Goal: Information Seeking & Learning: Learn about a topic

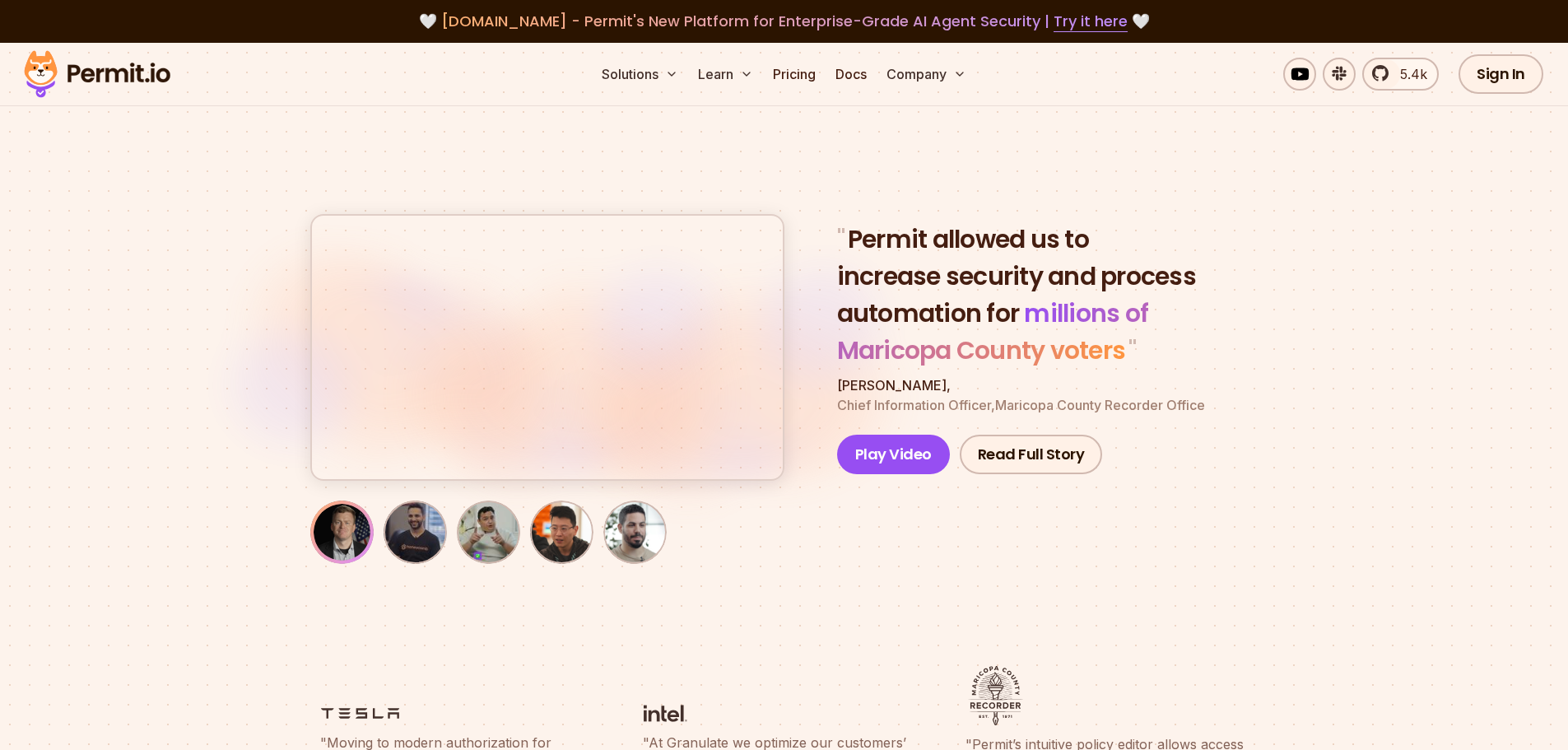
click at [552, 365] on button "button" at bounding box center [548, 347] width 471 height 263
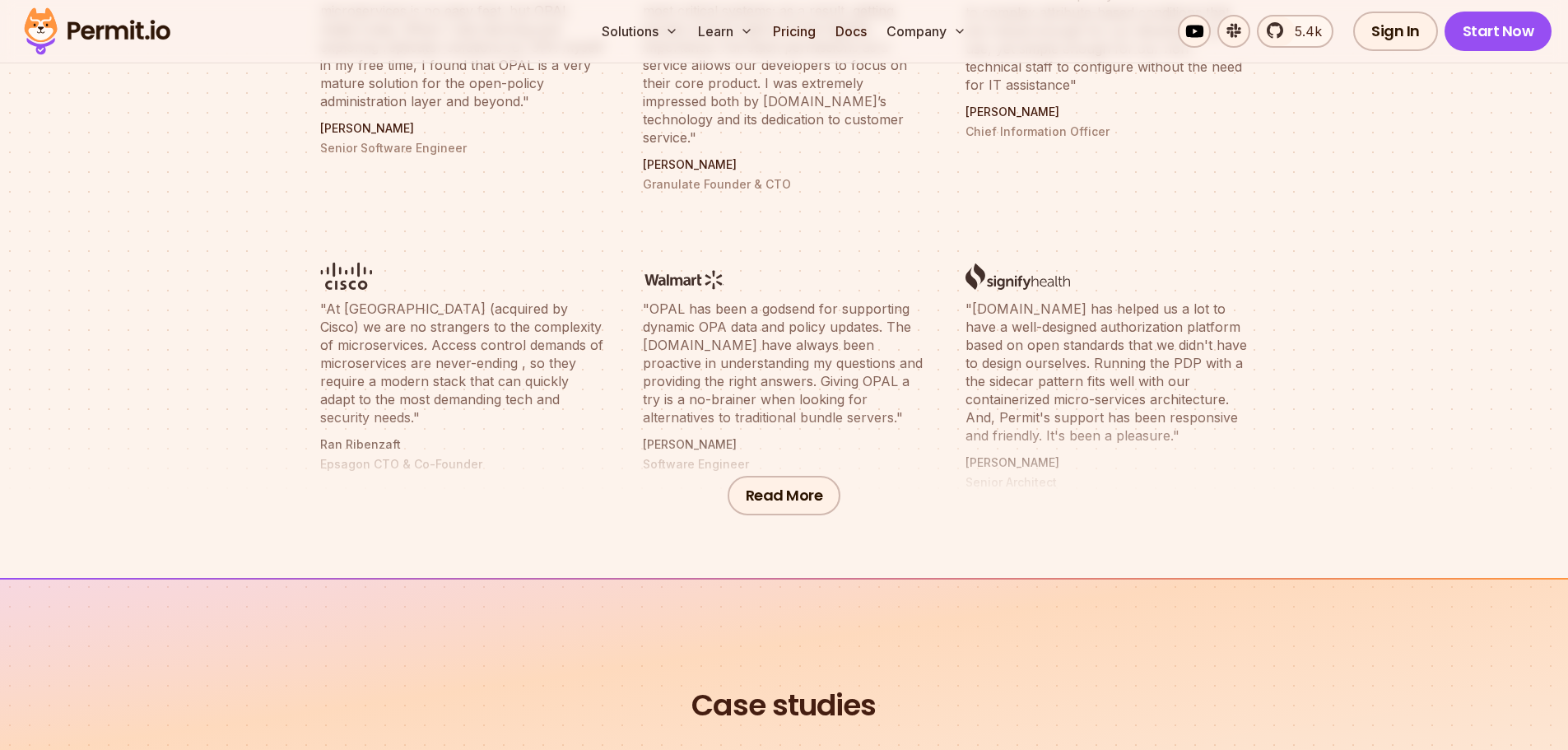
scroll to position [742, 0]
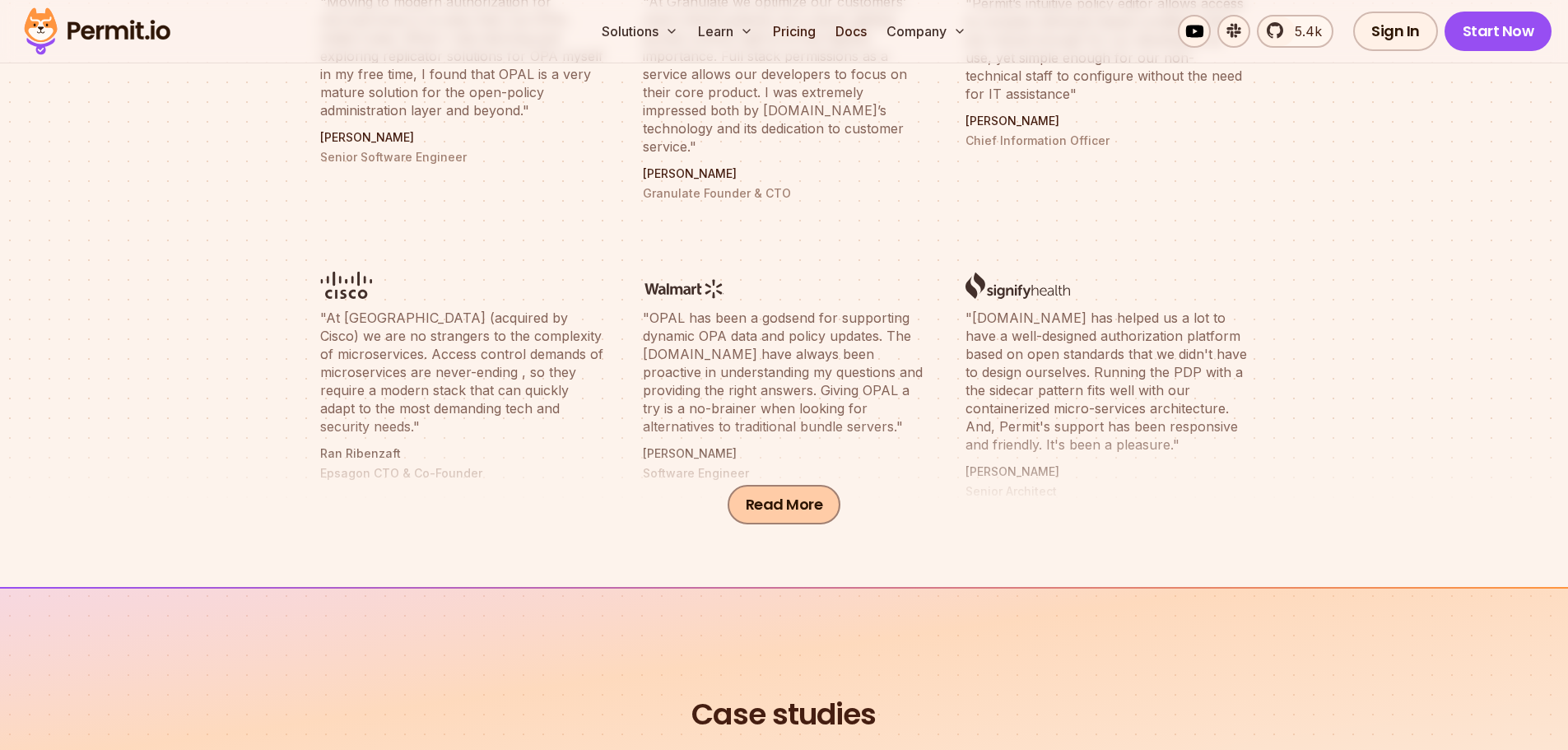
click at [801, 513] on button "Read More" at bounding box center [784, 504] width 113 height 39
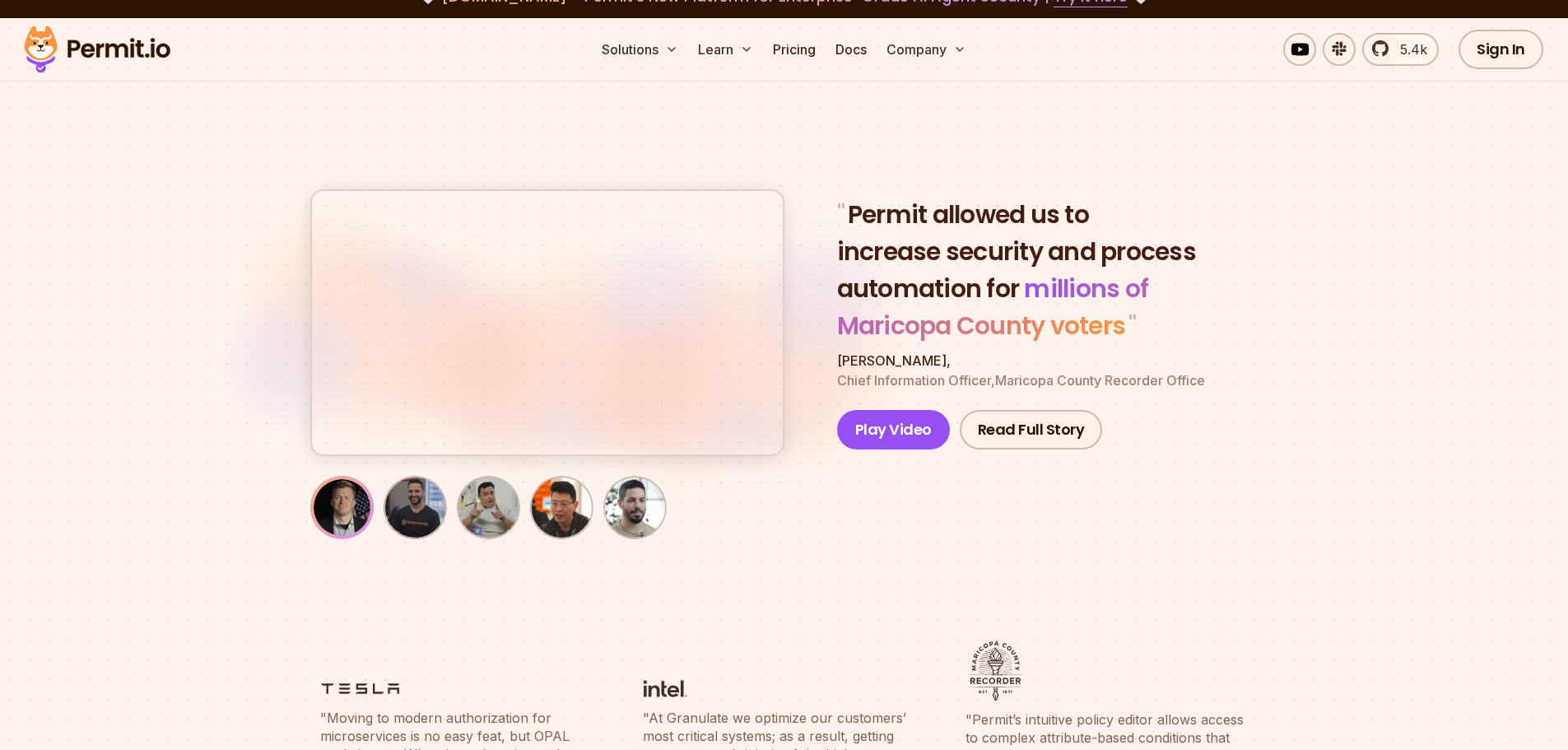
scroll to position [0, 0]
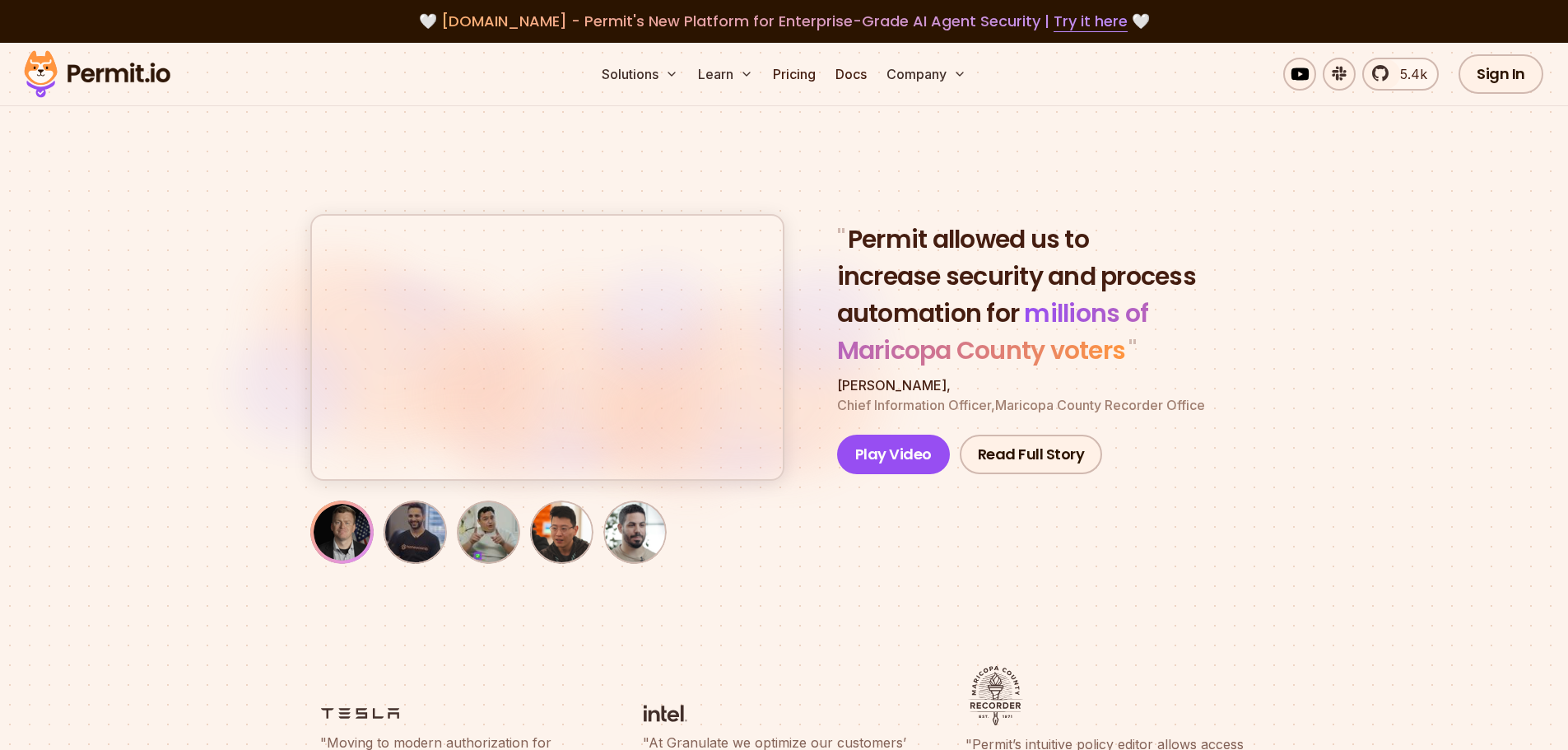
click at [413, 545] on img "button" at bounding box center [415, 533] width 57 height 57
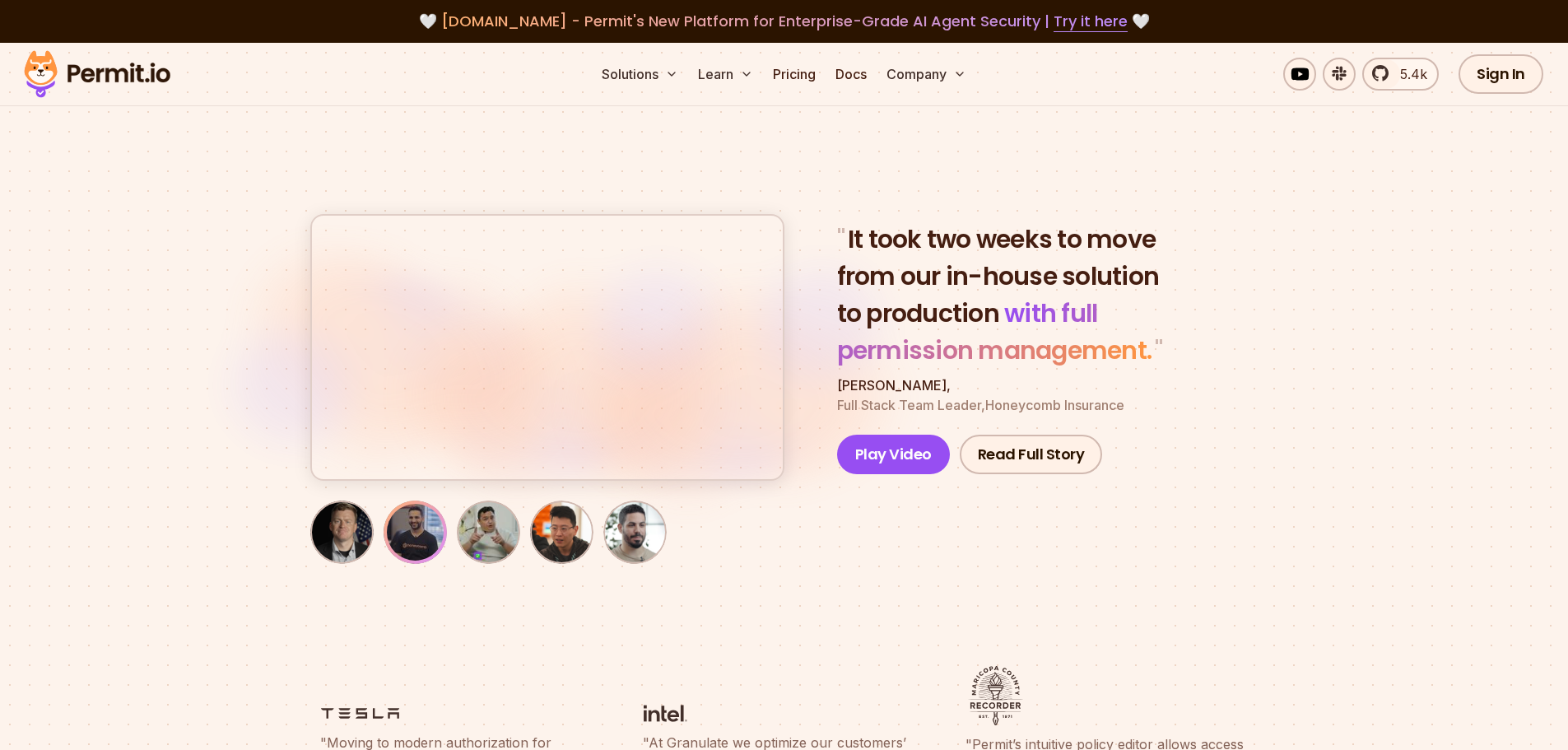
click at [497, 542] on img "button" at bounding box center [489, 533] width 57 height 57
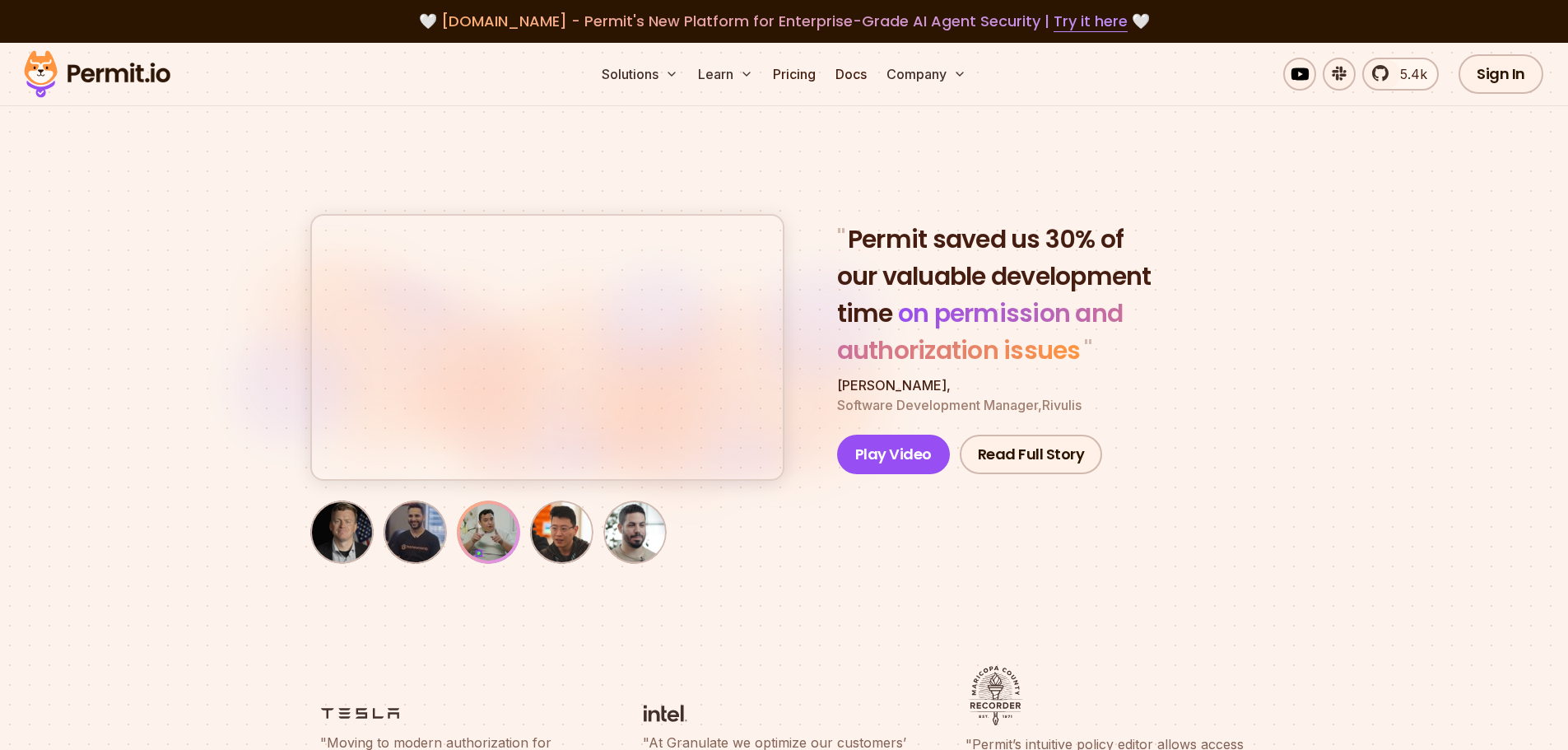
click at [545, 543] on img "button" at bounding box center [562, 533] width 57 height 57
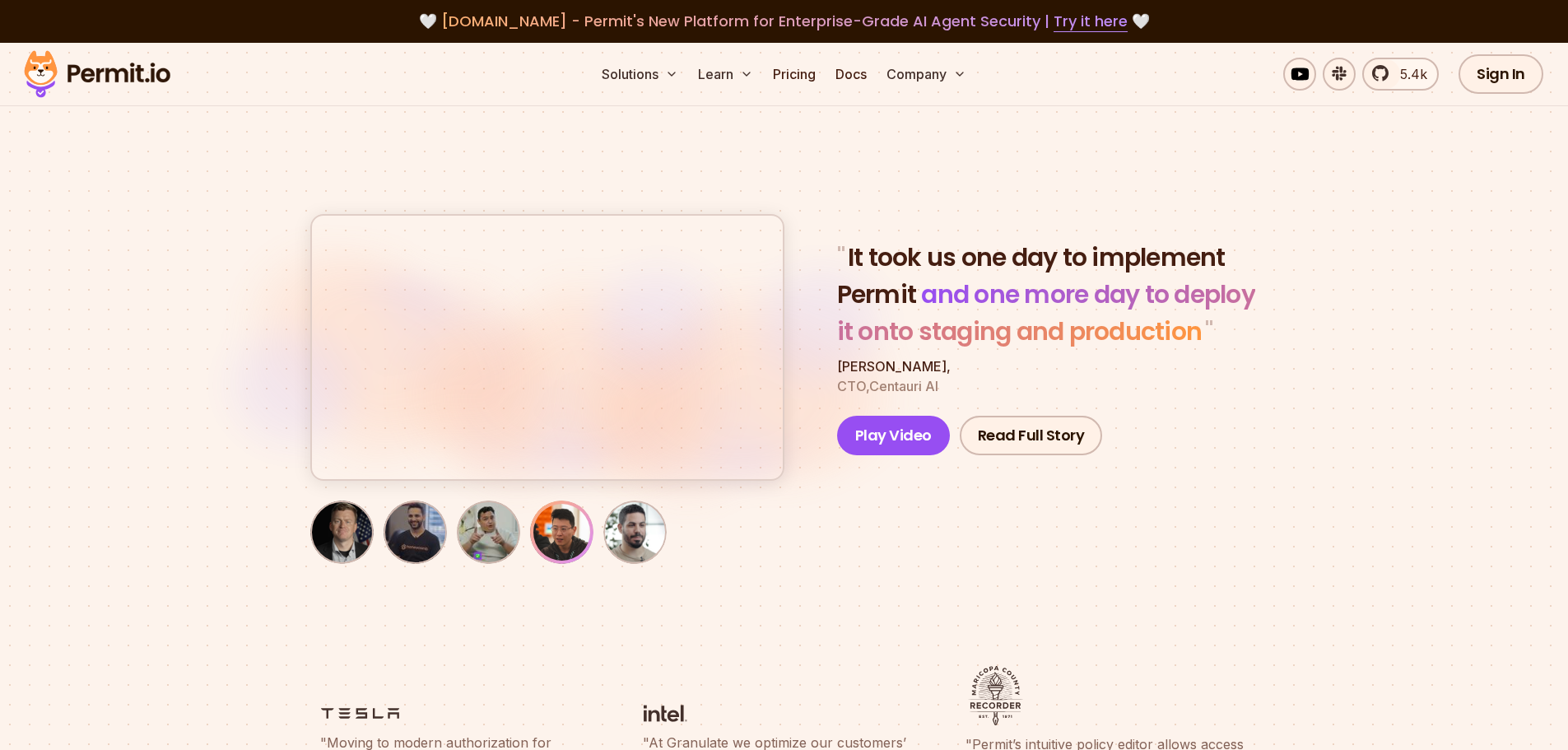
click at [826, 606] on section "" It took us one day to implement Permit and one more day to deploy it onto sta…" at bounding box center [784, 343] width 1568 height 601
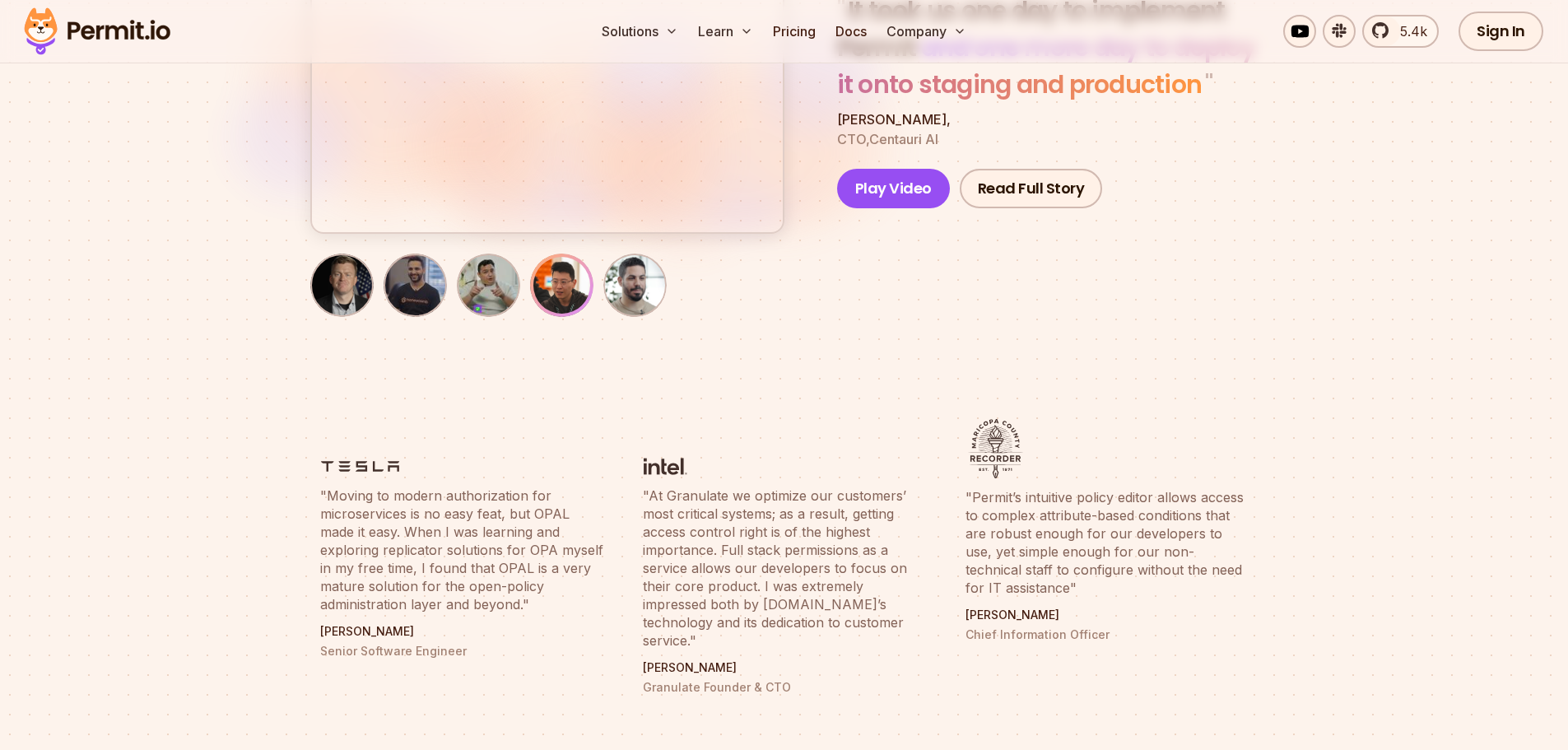
scroll to position [164, 0]
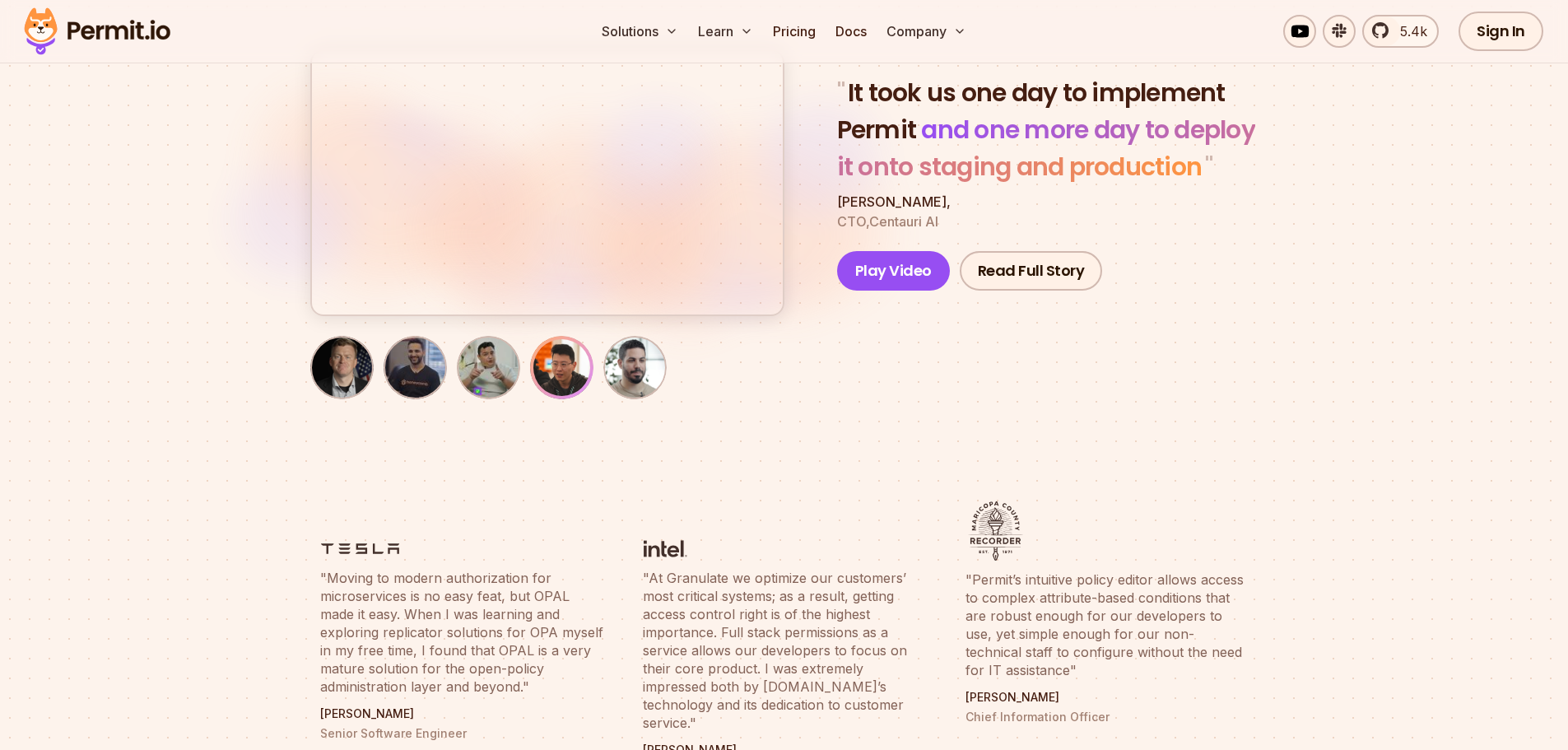
click at [635, 372] on img "button" at bounding box center [636, 367] width 57 height 57
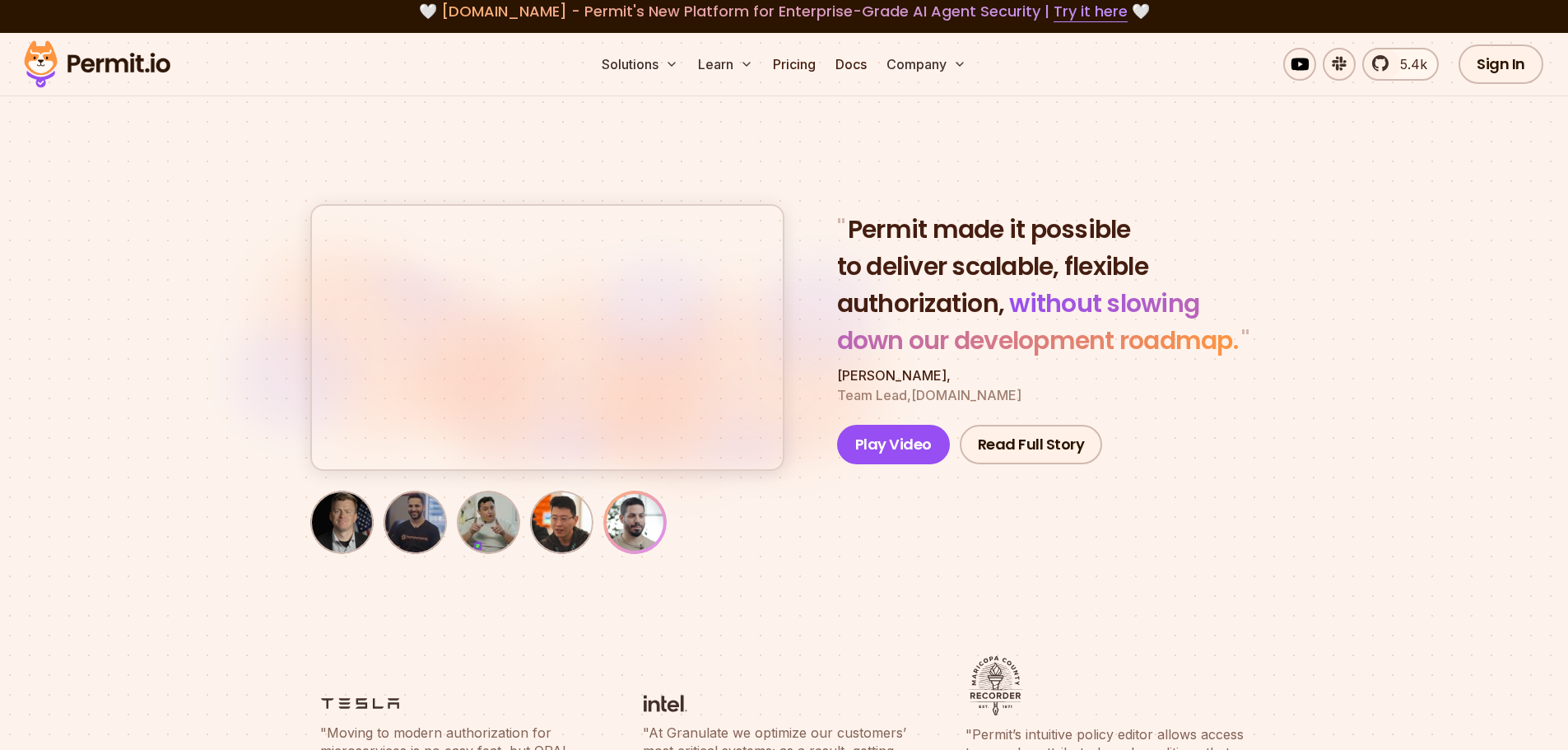
scroll to position [0, 0]
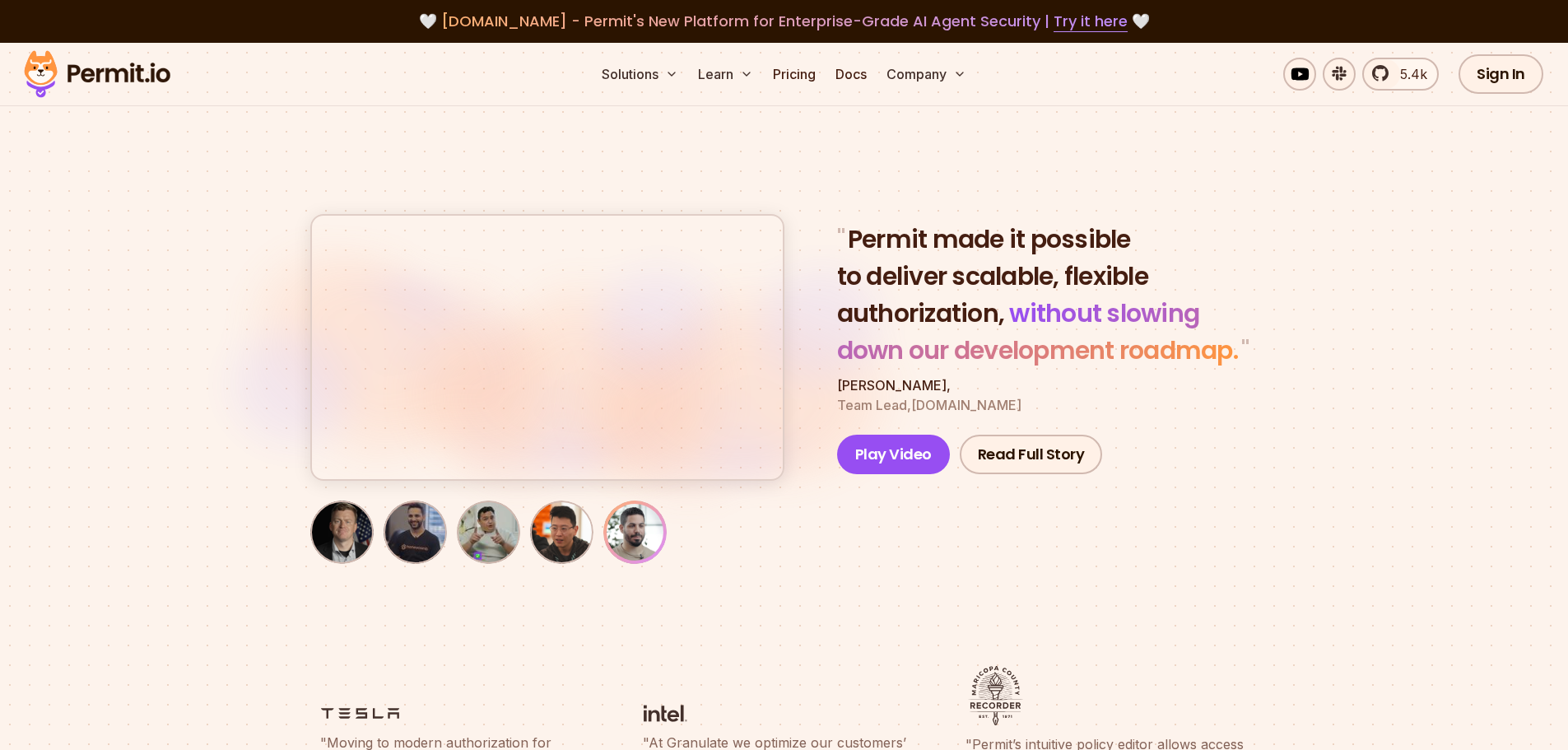
click at [485, 531] on img "button" at bounding box center [489, 533] width 57 height 57
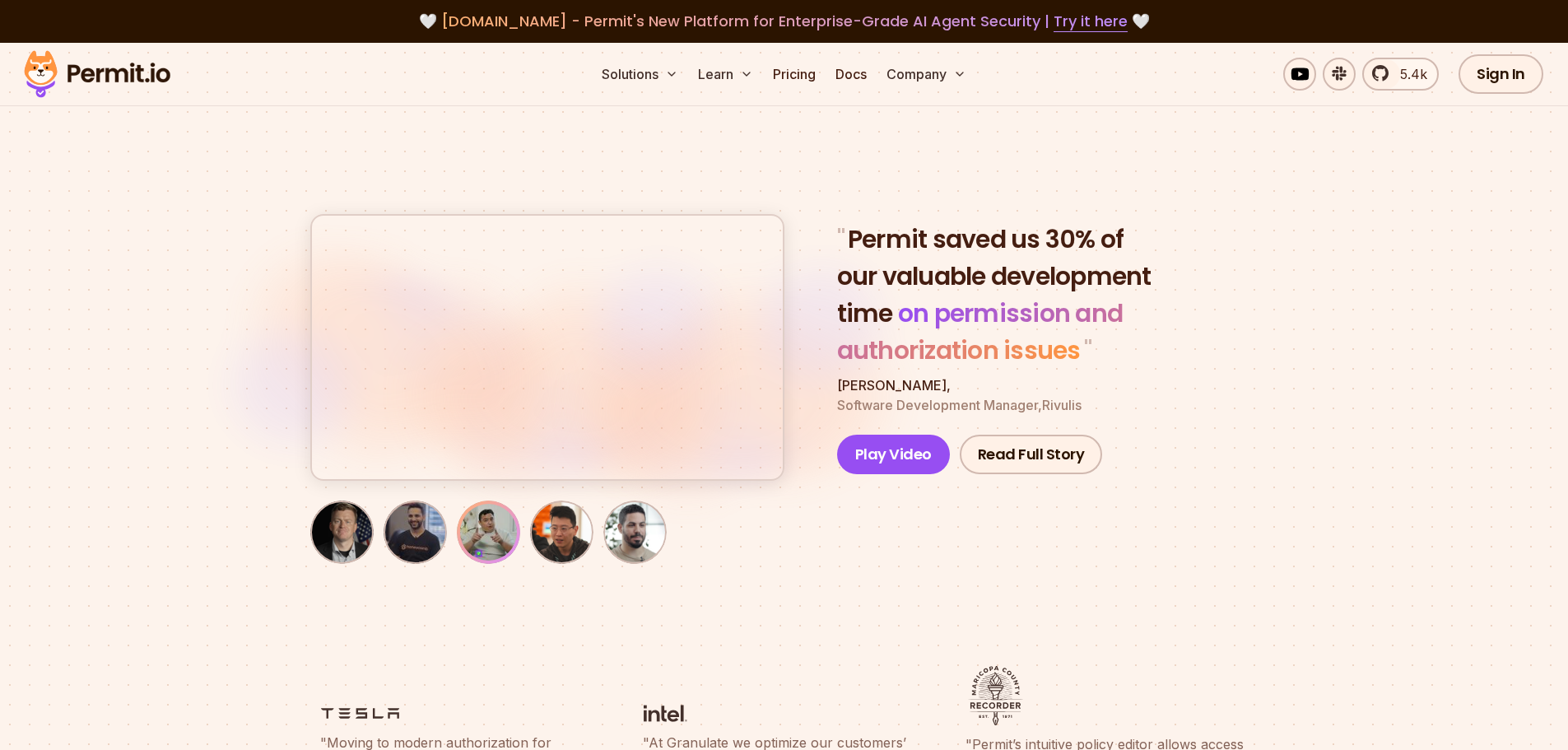
click at [427, 513] on img "button" at bounding box center [415, 533] width 57 height 57
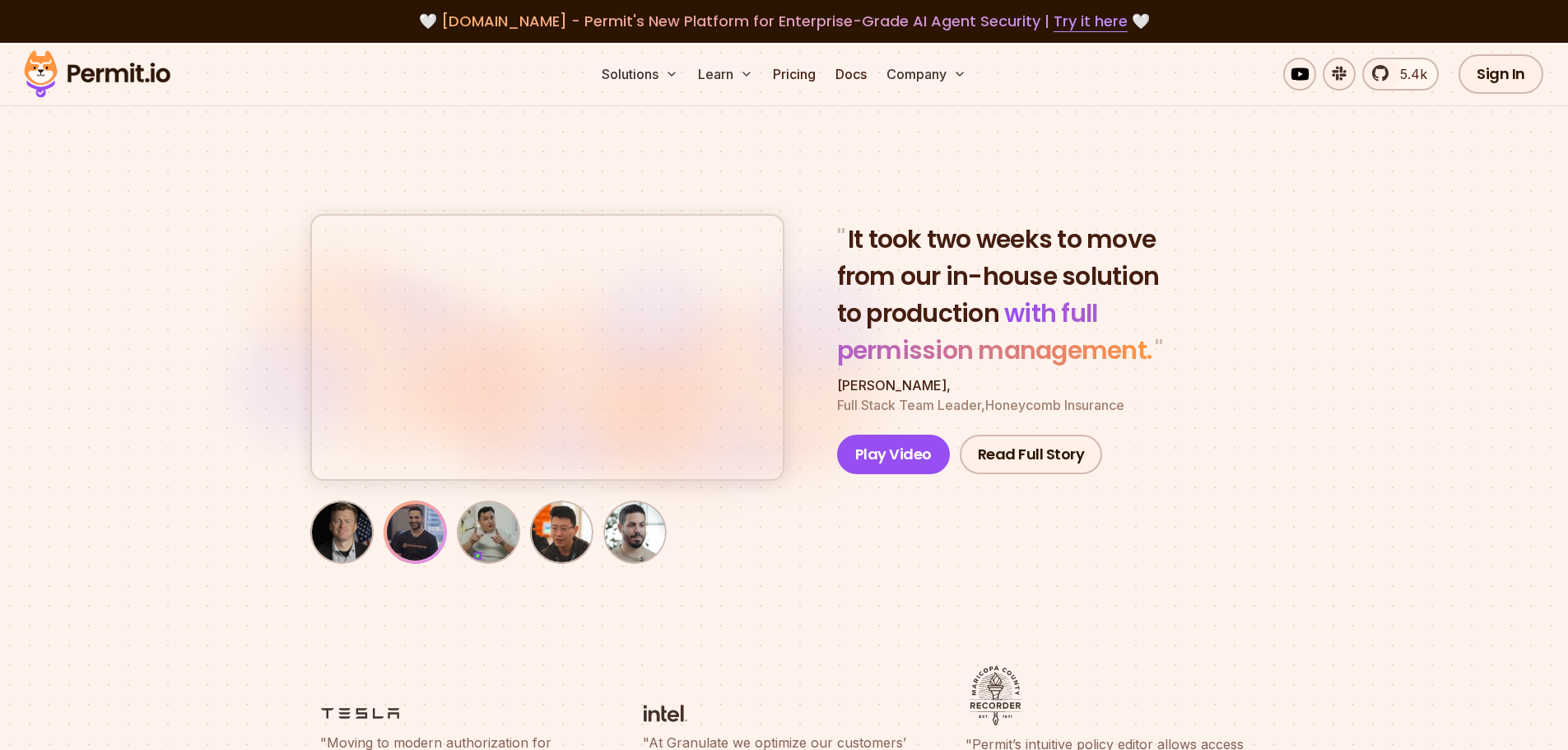
click at [324, 509] on img "button" at bounding box center [342, 533] width 57 height 57
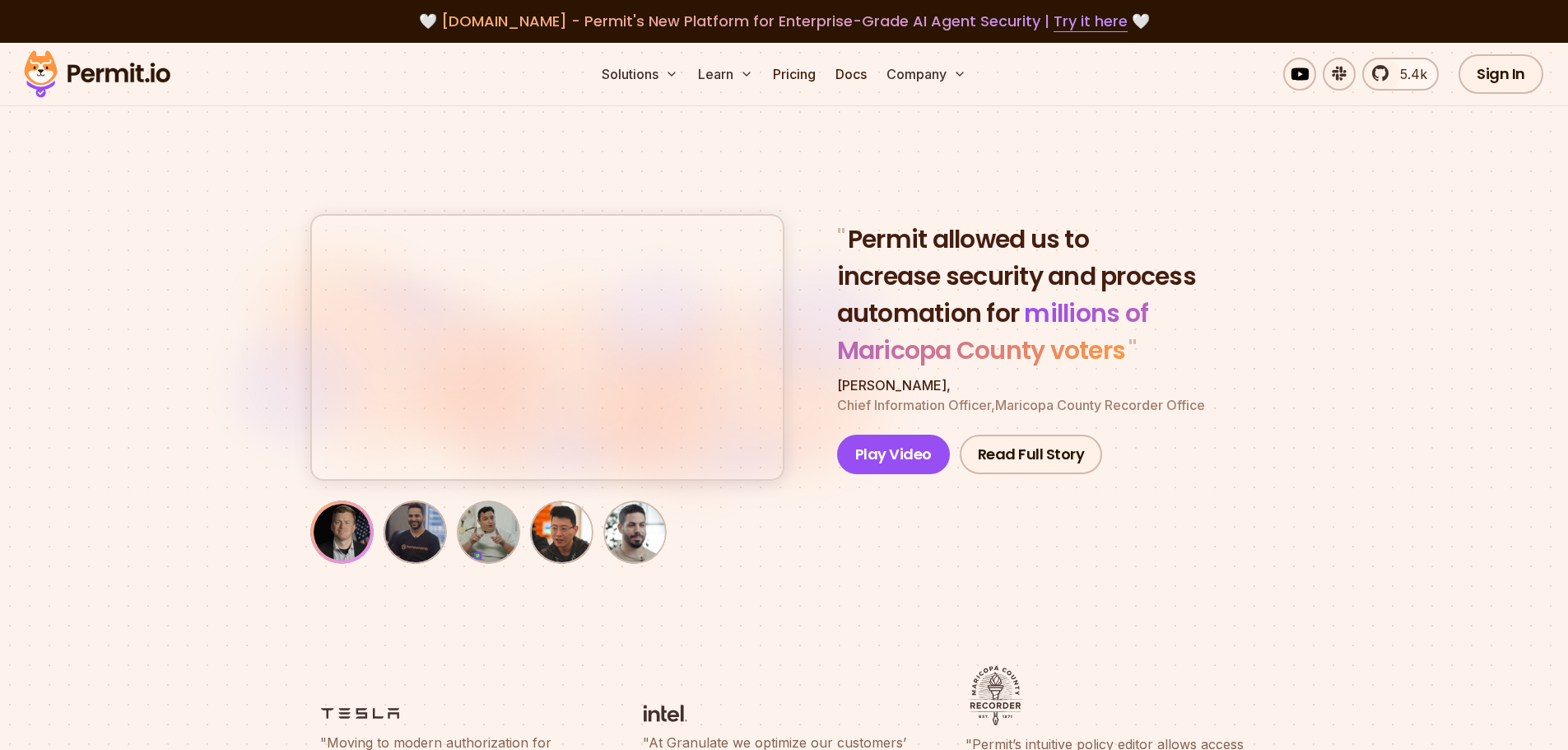
click at [559, 527] on img "button" at bounding box center [562, 533] width 57 height 57
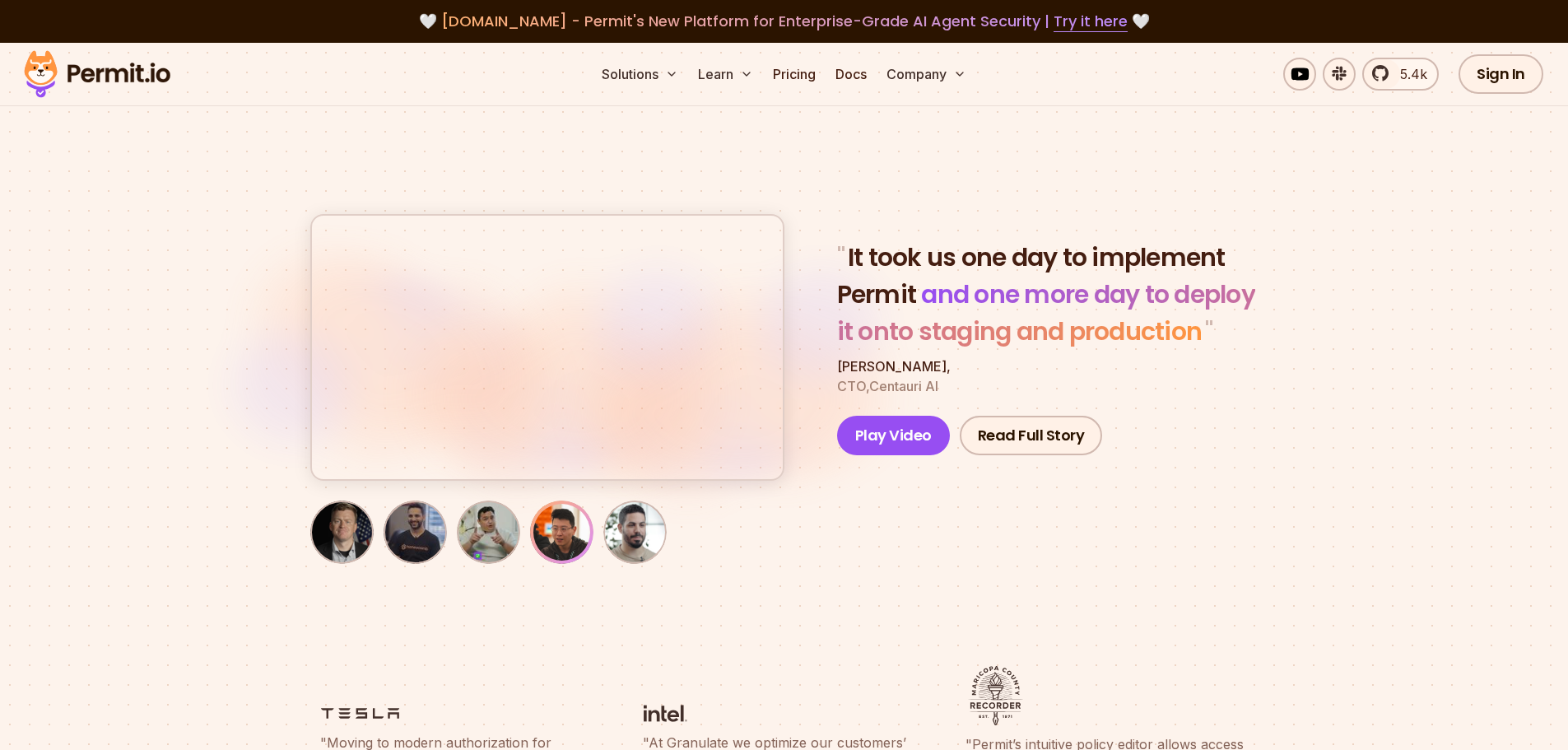
click at [541, 528] on img "button" at bounding box center [562, 533] width 57 height 57
click at [577, 326] on button "button" at bounding box center [548, 347] width 471 height 263
click at [926, 589] on section "" It took us one day to implement Permit and one more day to deploy it onto sta…" at bounding box center [784, 343] width 1568 height 601
click at [644, 568] on section "" It took us one day to implement Permit and one more day to deploy it onto sta…" at bounding box center [784, 343] width 1568 height 601
click at [644, 552] on img "button" at bounding box center [636, 533] width 57 height 57
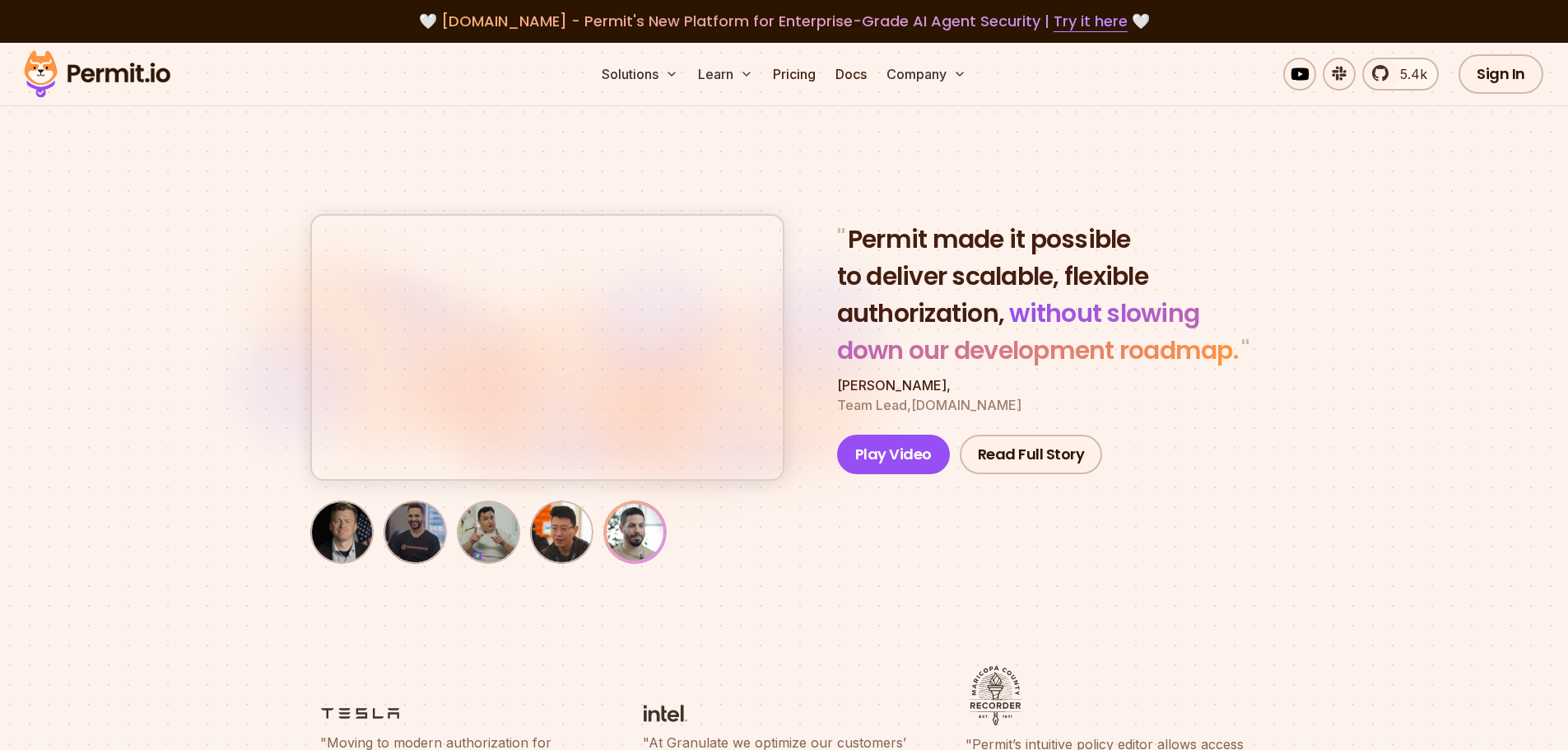
scroll to position [330, 0]
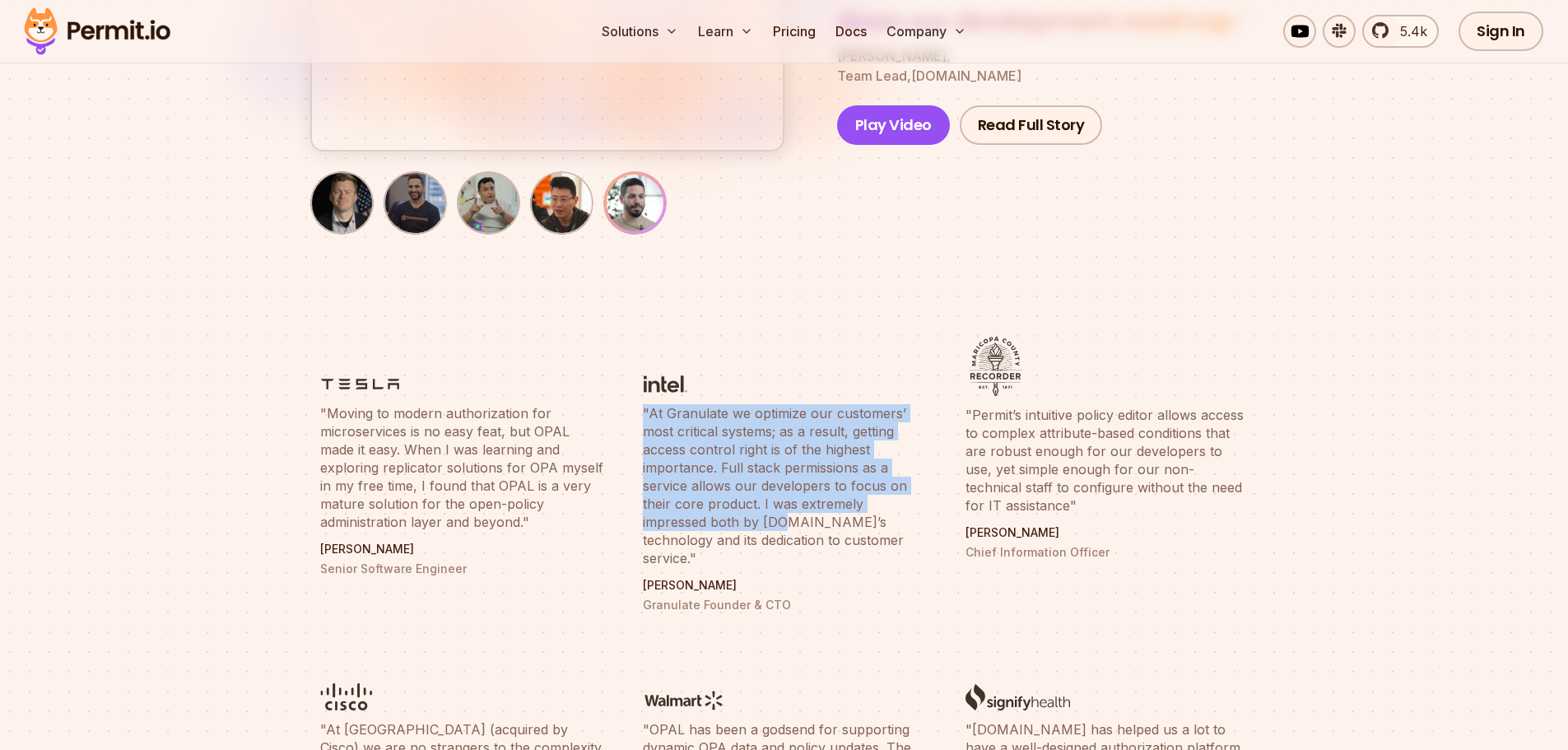
drag, startPoint x: 643, startPoint y: 408, endPoint x: 810, endPoint y: 538, distance: 211.6
click at [796, 528] on li ""At Granulate we optimize our customers’ most critical systems; as a result, ge…" at bounding box center [784, 475] width 303 height 296
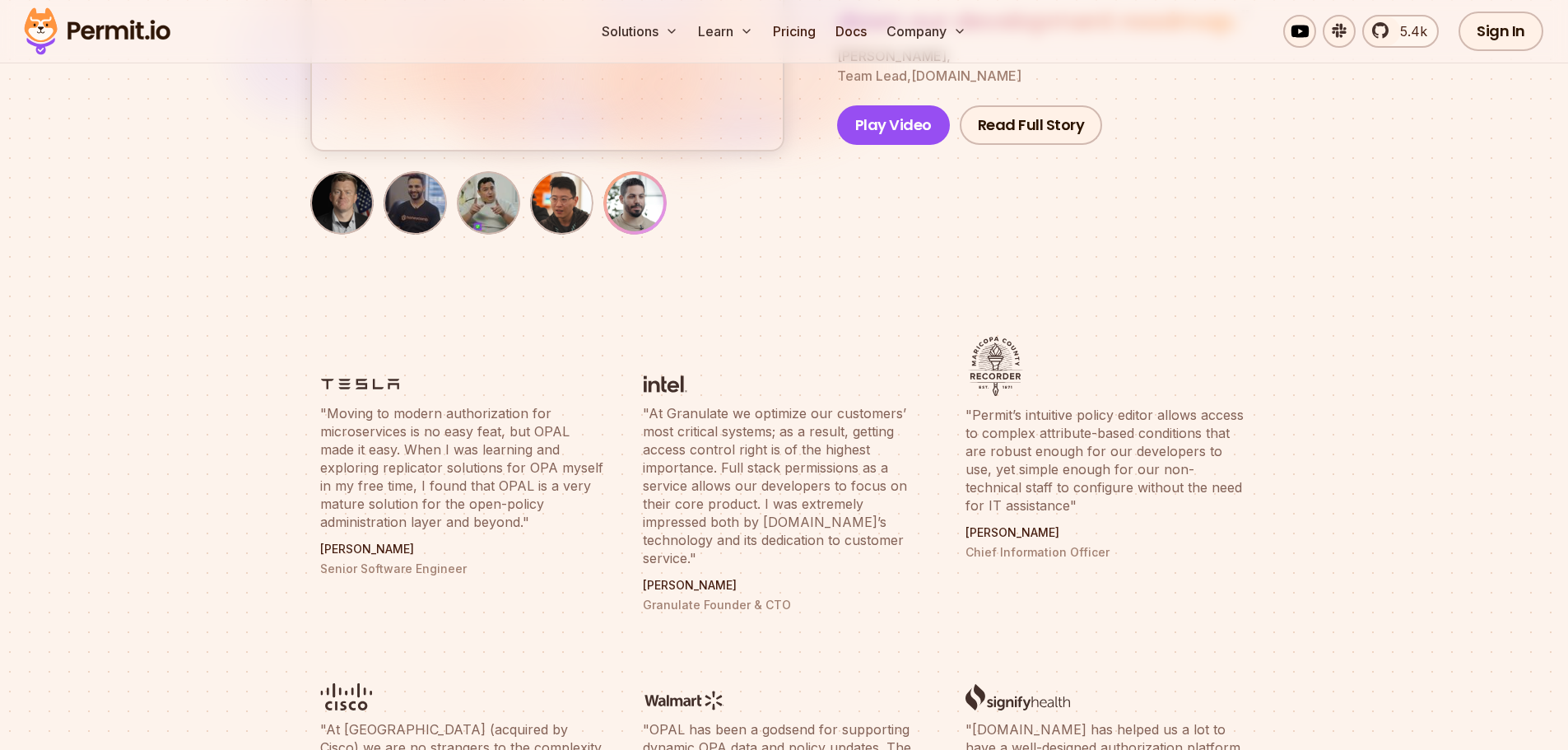
click at [813, 539] on blockquote ""At Granulate we optimize our customers’ most critical systems; as a result, ge…" at bounding box center [785, 486] width 283 height 163
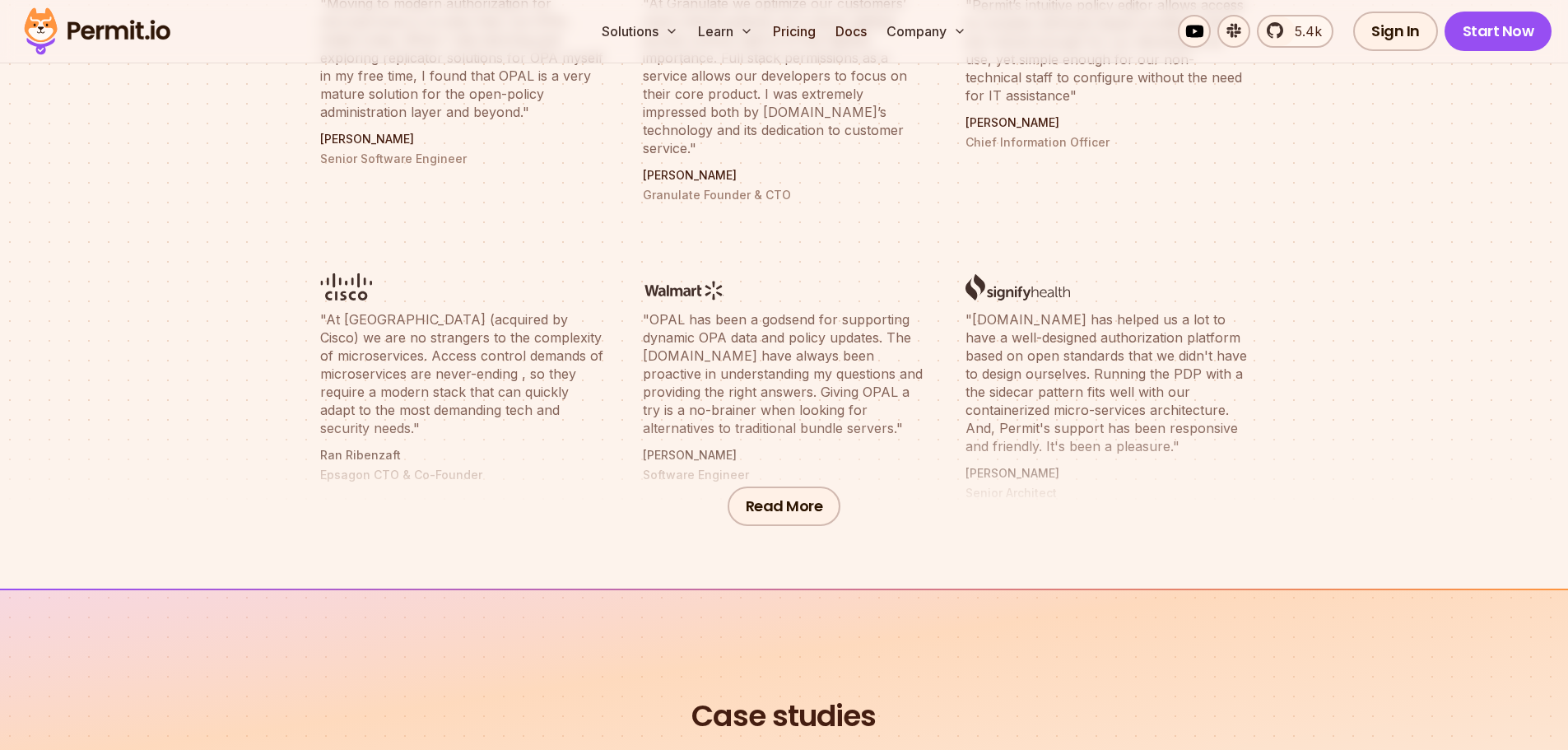
scroll to position [742, 0]
click at [776, 492] on button "Read More" at bounding box center [784, 504] width 113 height 39
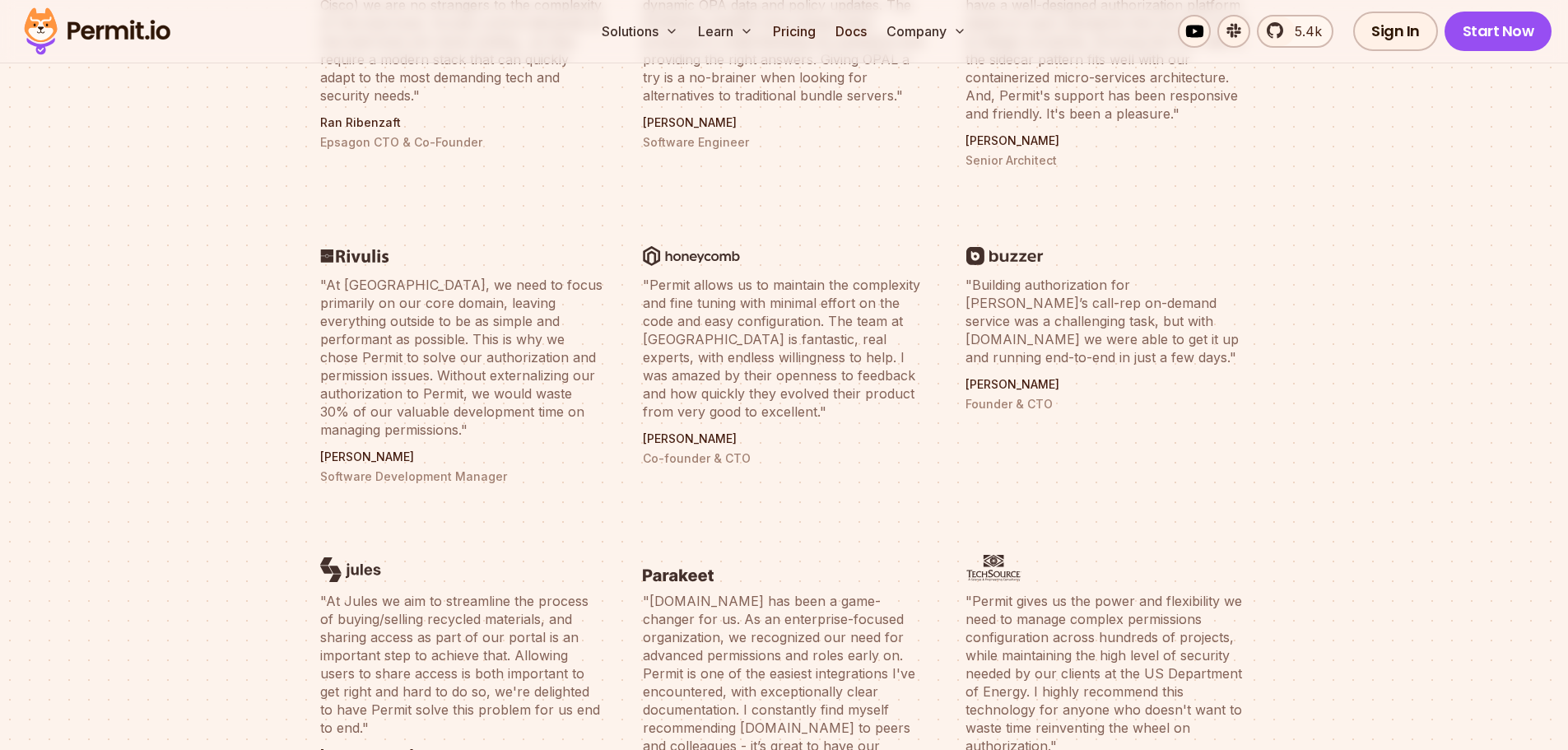
scroll to position [1153, 0]
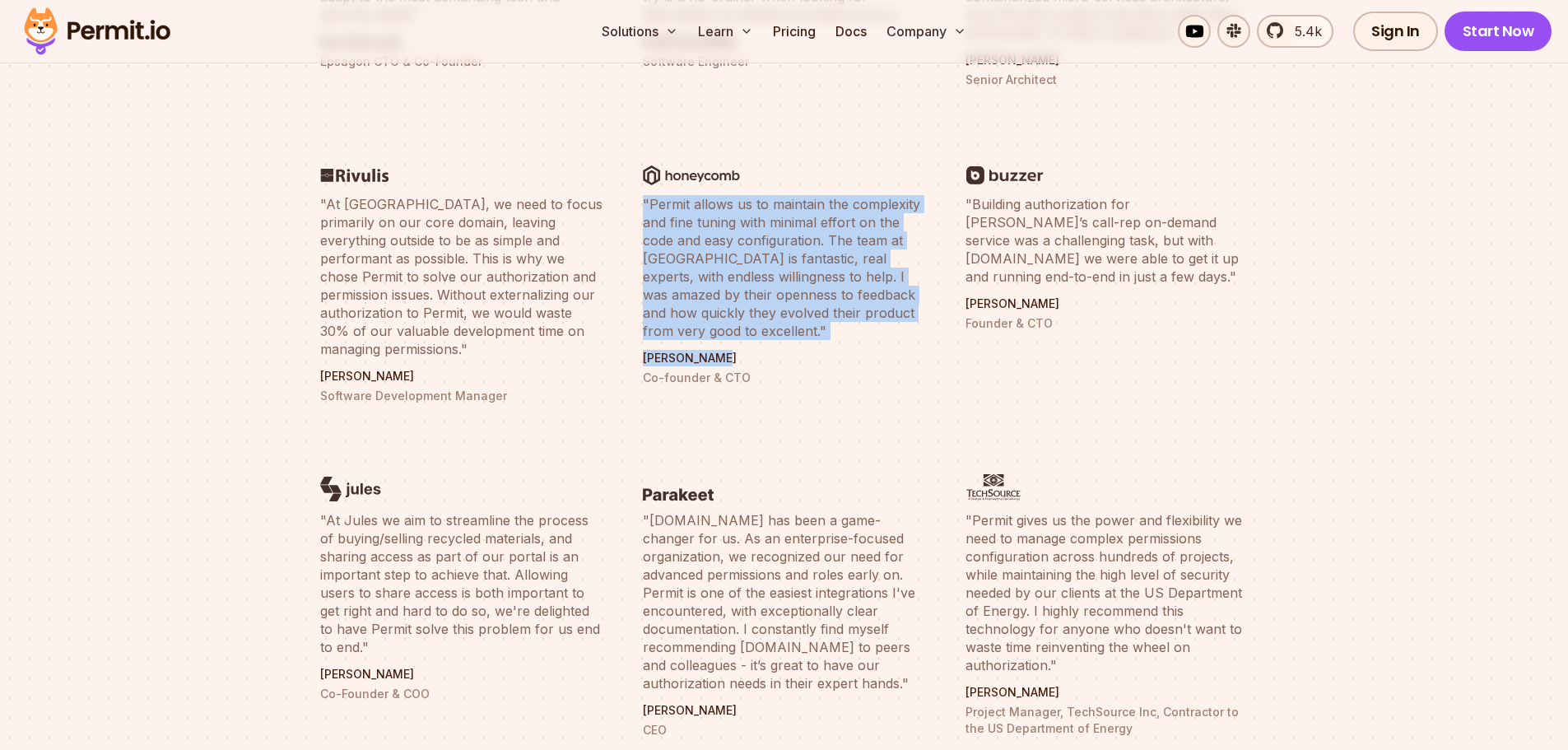
drag, startPoint x: 640, startPoint y: 185, endPoint x: 726, endPoint y: 332, distance: 170.3
click at [726, 336] on li ""Permit allows us to maintain the complexity and fine tuning with minimal effor…" at bounding box center [784, 265] width 303 height 296
click at [727, 301] on blockquote ""Permit allows us to maintain the complexity and fine tuning with minimal effor…" at bounding box center [785, 268] width 283 height 145
click at [728, 326] on li ""Permit allows us to maintain the complexity and fine tuning with minimal effor…" at bounding box center [784, 265] width 303 height 296
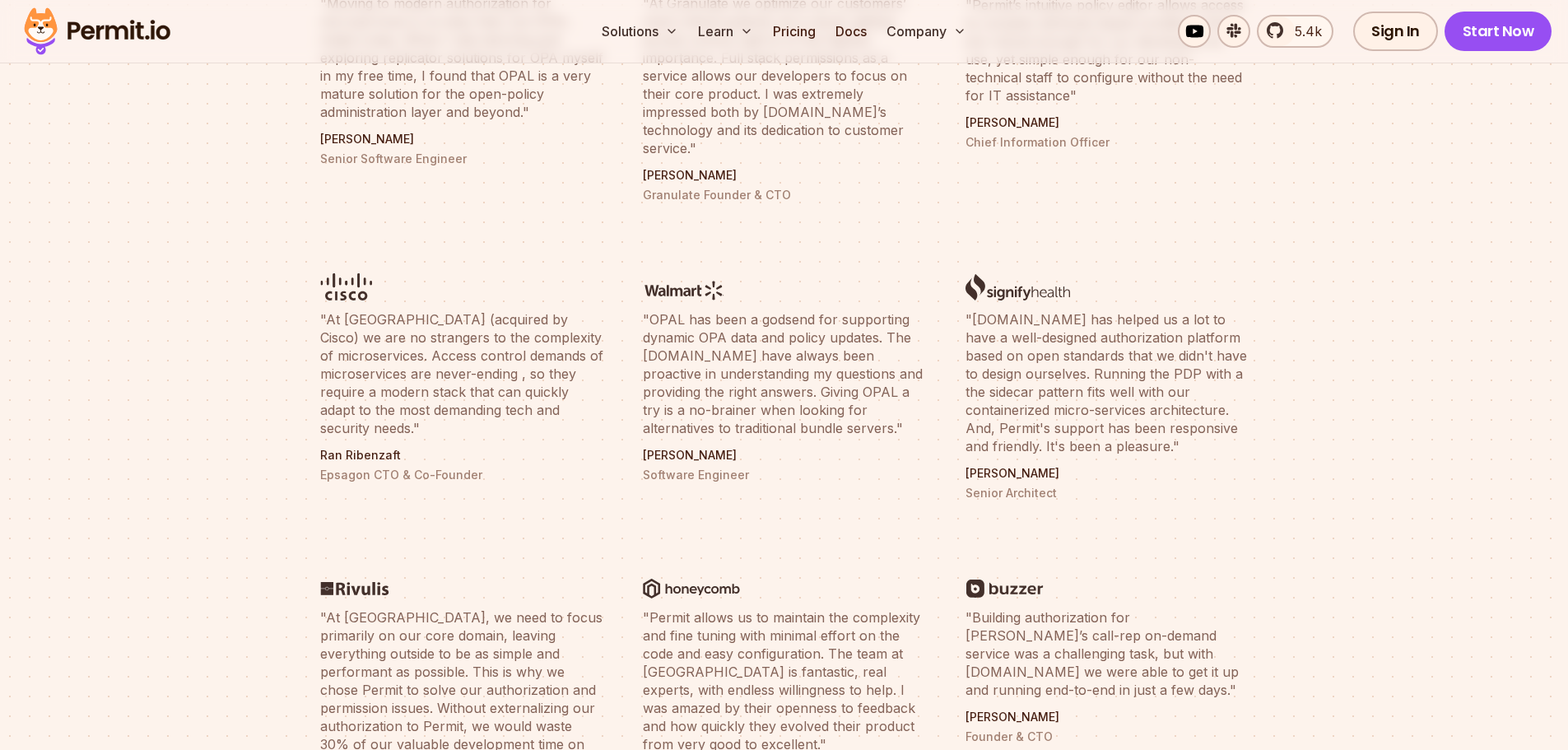
scroll to position [742, 0]
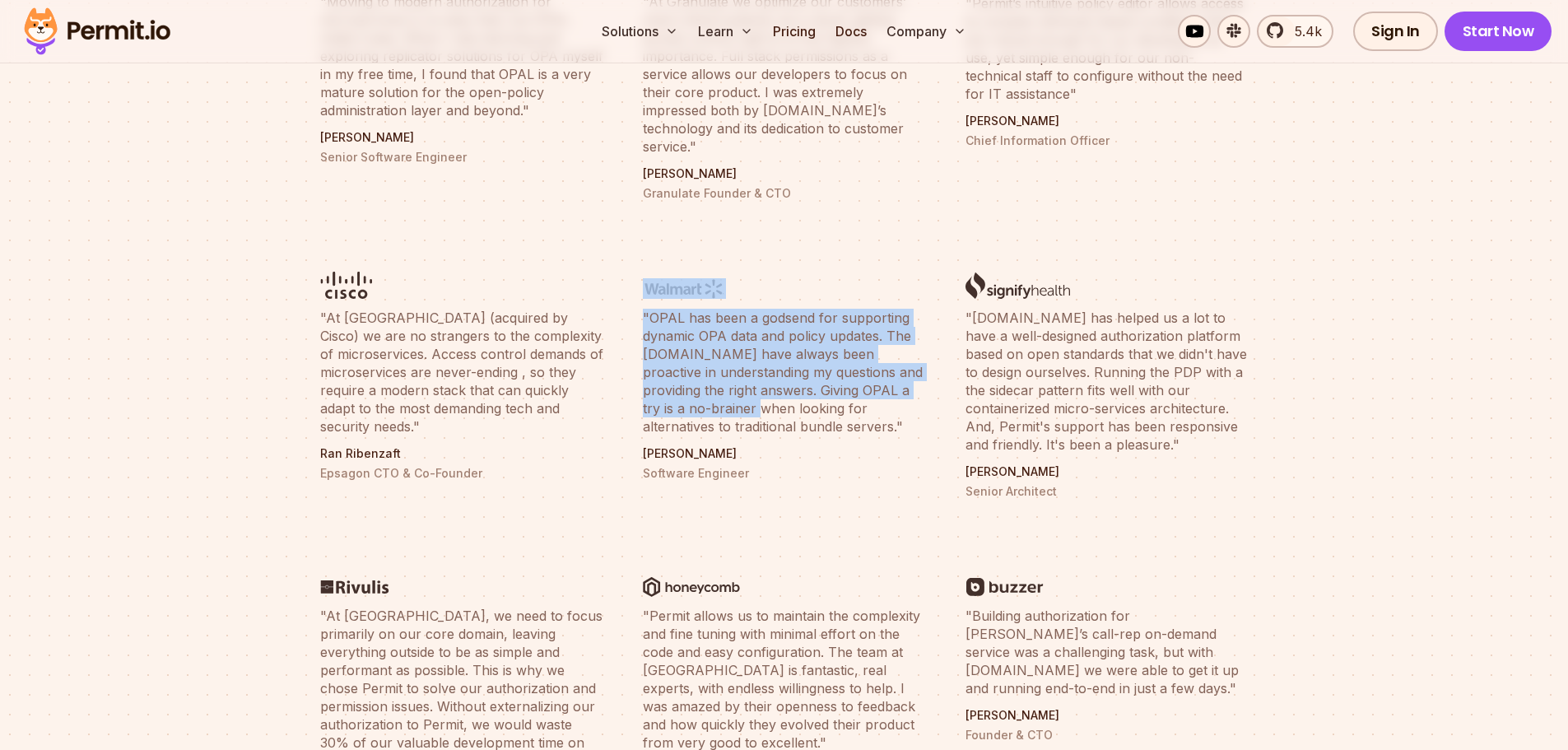
drag, startPoint x: 639, startPoint y: 278, endPoint x: 724, endPoint y: 390, distance: 140.6
click at [724, 388] on li ""OPAL has been a godsend for supporting dynamic OPA data and policy updates. Th…" at bounding box center [784, 371] width 303 height 279
click at [724, 390] on blockquote ""OPAL has been a godsend for supporting dynamic OPA data and policy updates. Th…" at bounding box center [785, 372] width 283 height 127
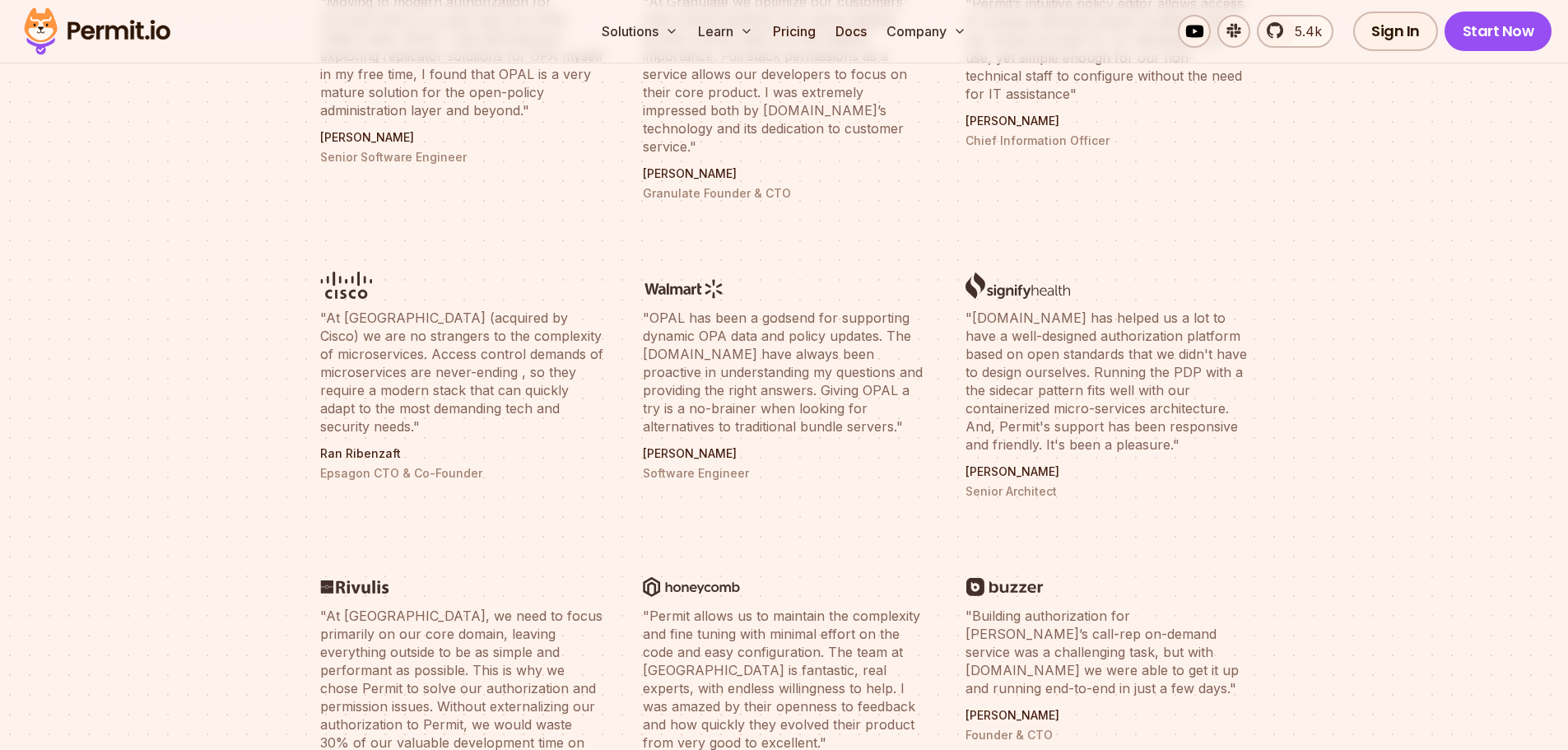
scroll to position [576, 0]
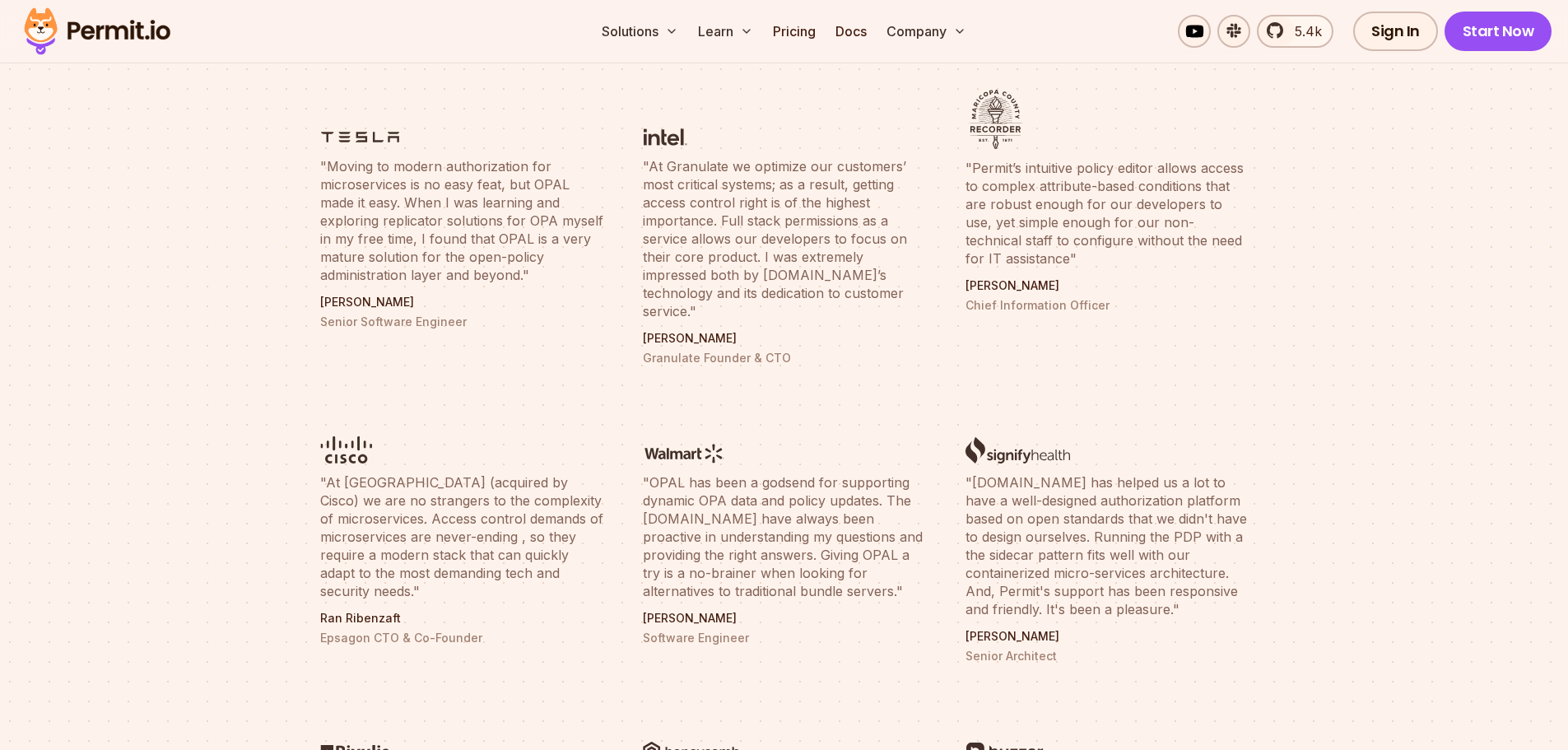
click at [587, 273] on blockquote ""Moving to modern authorization for microservices is no easy feat, but OPAL mad…" at bounding box center [462, 221] width 283 height 127
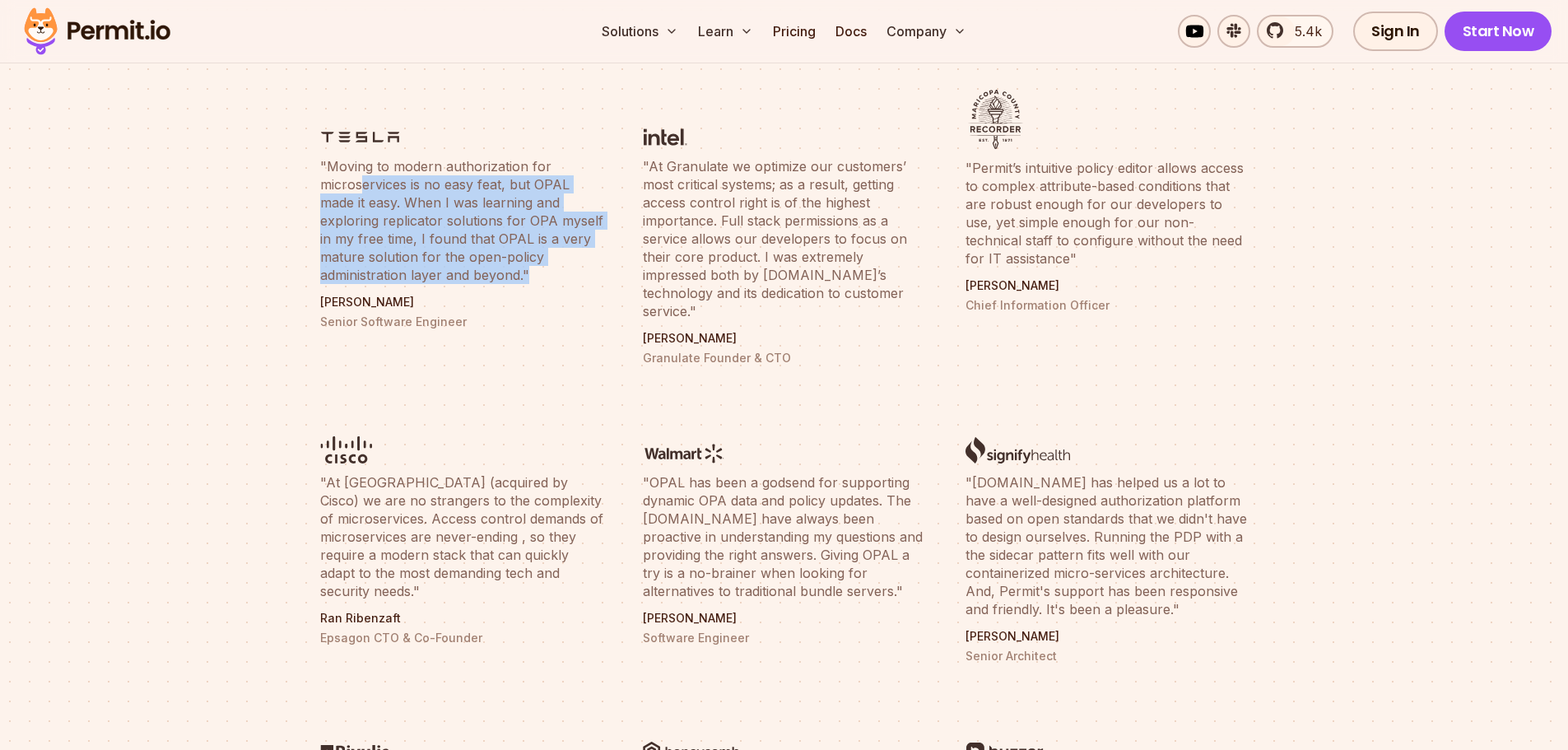
drag, startPoint x: 479, startPoint y: 251, endPoint x: 361, endPoint y: 190, distance: 132.8
click at [361, 190] on blockquote ""Moving to modern authorization for microservices is no easy feat, but OPAL mad…" at bounding box center [462, 221] width 283 height 127
click at [359, 190] on blockquote ""Moving to modern authorization for microservices is no easy feat, but OPAL mad…" at bounding box center [462, 221] width 283 height 127
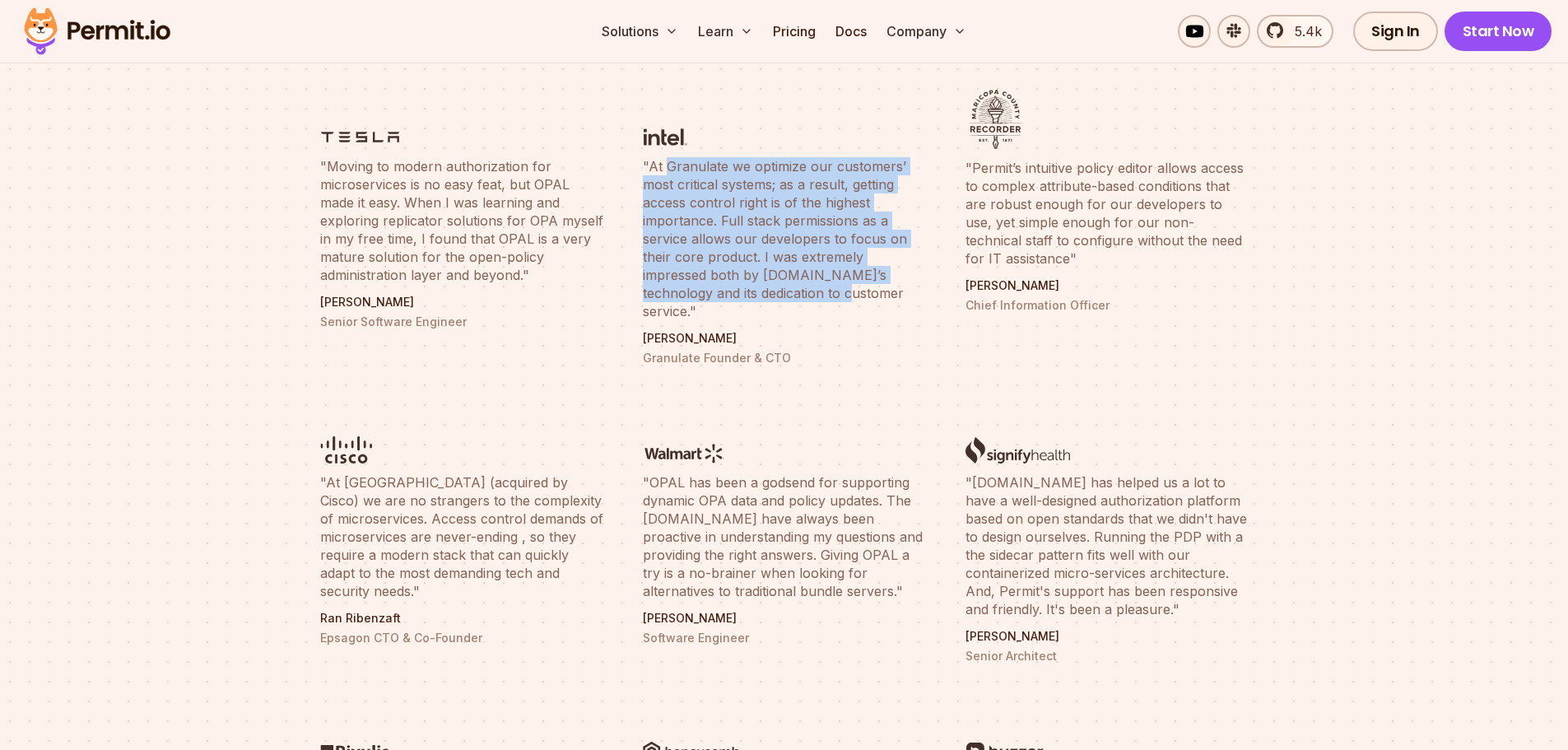
drag, startPoint x: 667, startPoint y: 168, endPoint x: 810, endPoint y: 310, distance: 201.5
click at [808, 308] on li ""At Granulate we optimize our customers’ most critical systems; as a result, ge…" at bounding box center [784, 227] width 303 height 296
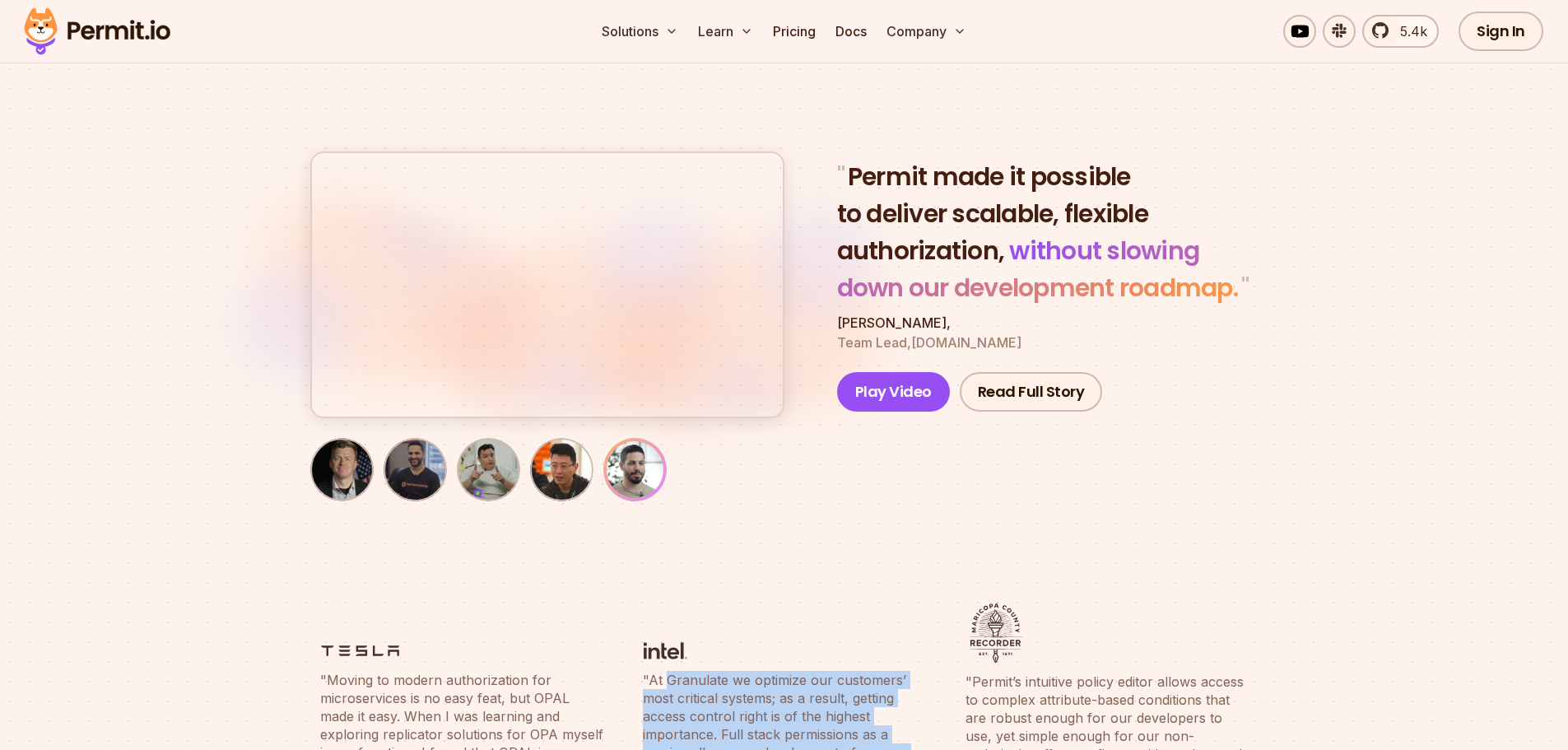
scroll to position [0, 0]
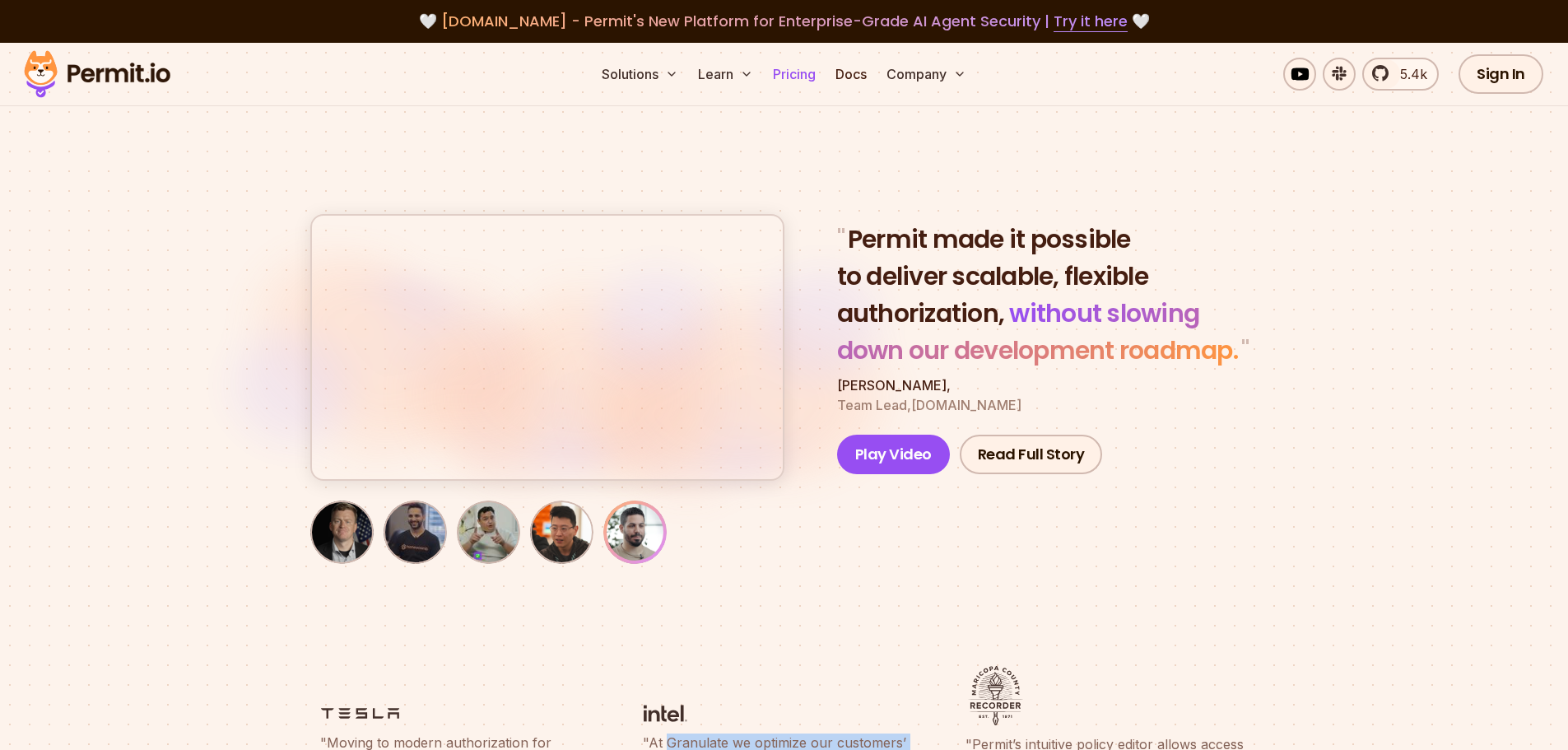
click at [795, 78] on link "Pricing" at bounding box center [794, 74] width 56 height 33
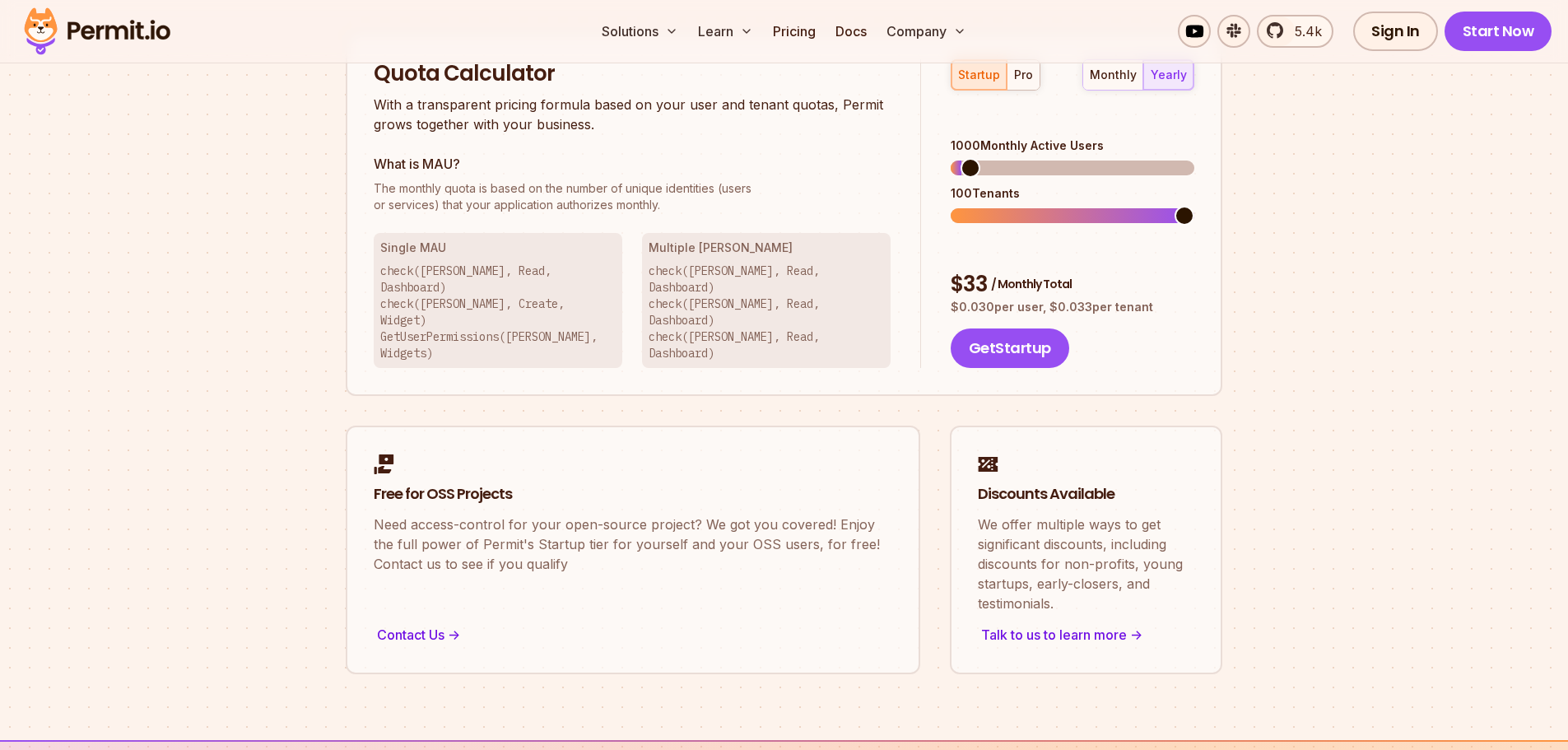
scroll to position [1153, 0]
